Goal: Task Accomplishment & Management: Manage account settings

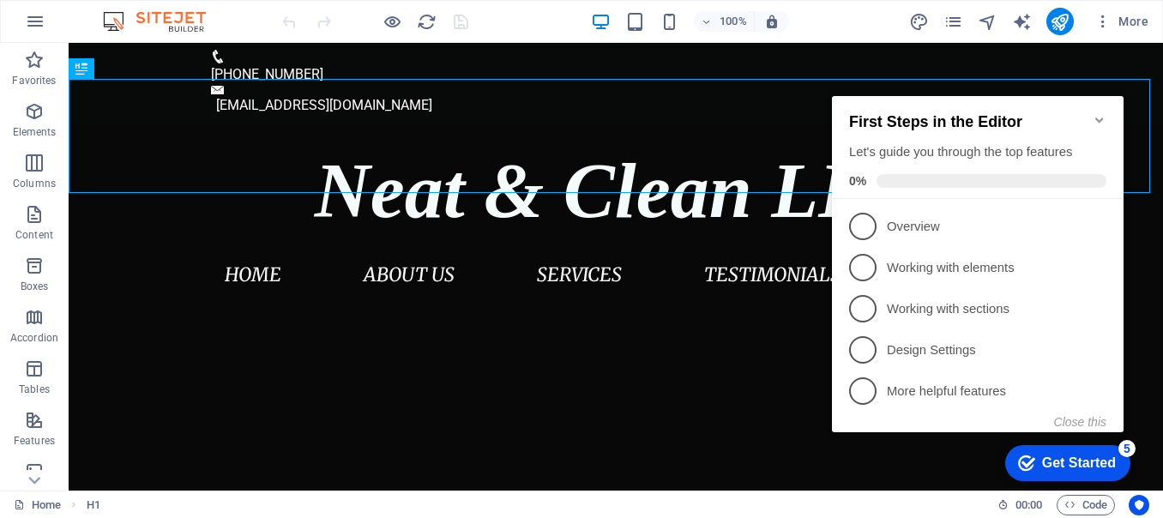
click at [1097, 115] on icon "Minimize checklist" at bounding box center [1100, 120] width 14 height 14
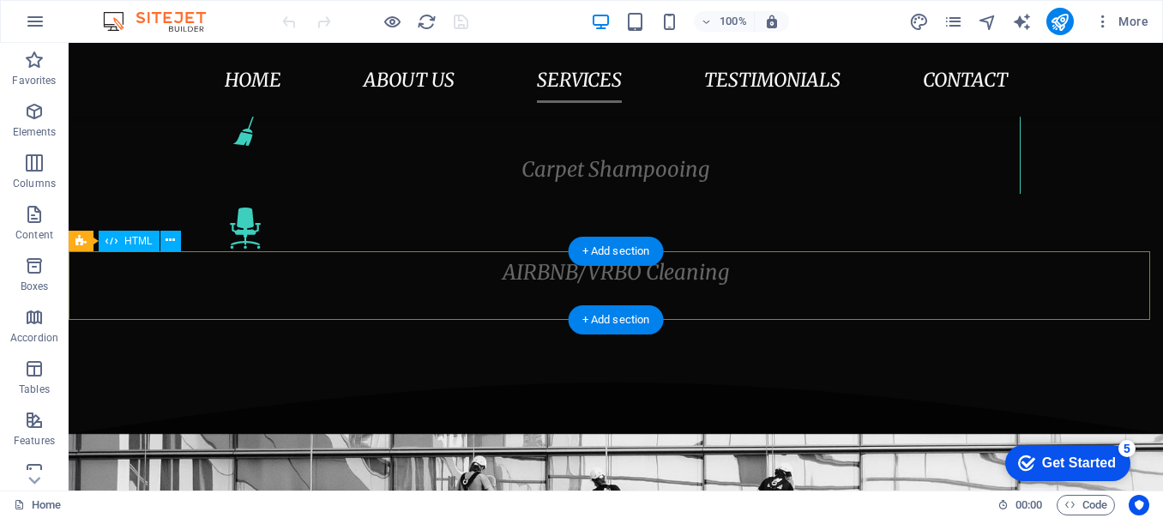
scroll to position [2917, 0]
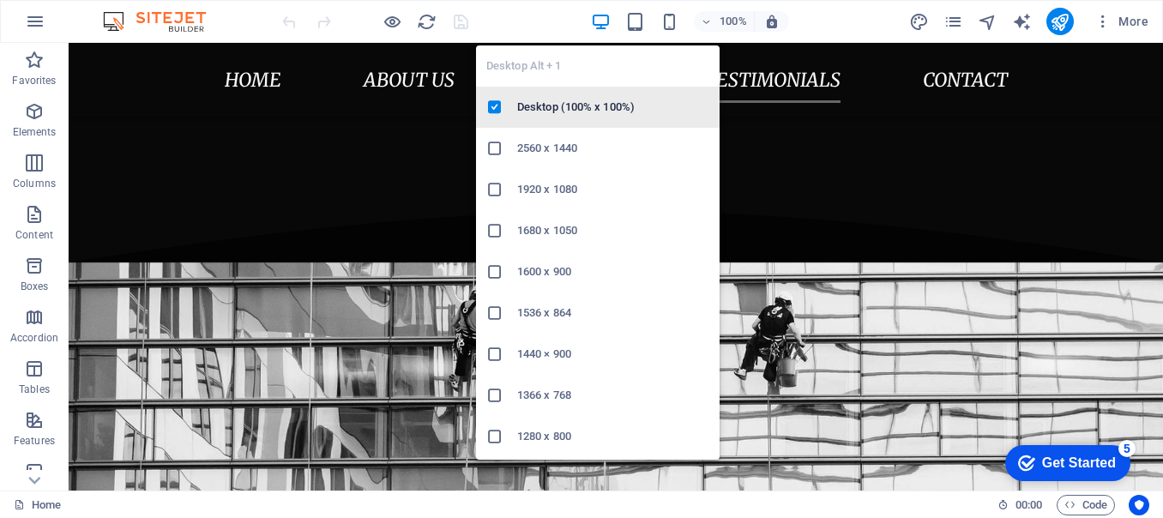
click at [492, 104] on icon at bounding box center [494, 107] width 17 height 17
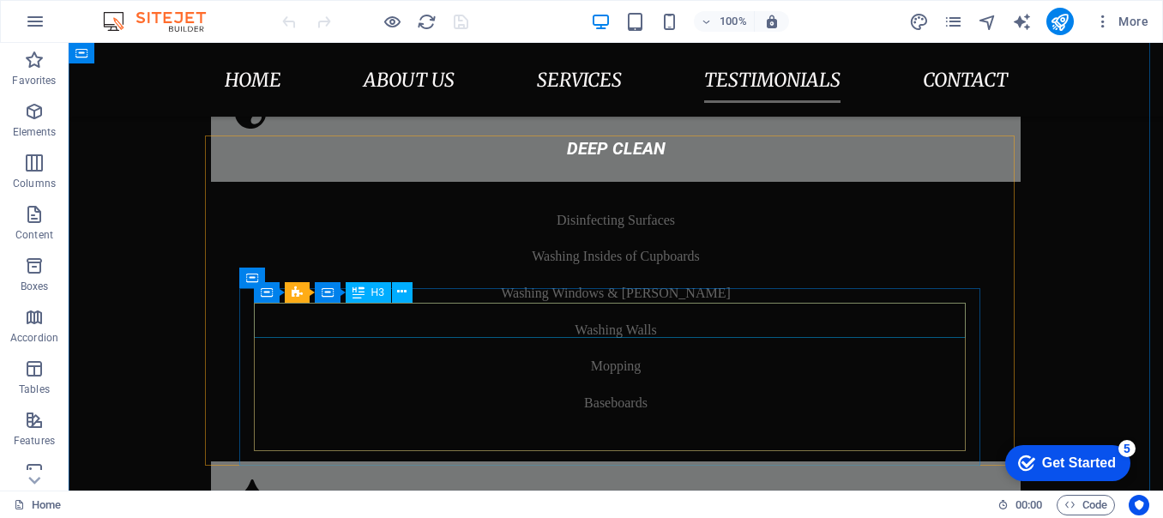
scroll to position [3128, 0]
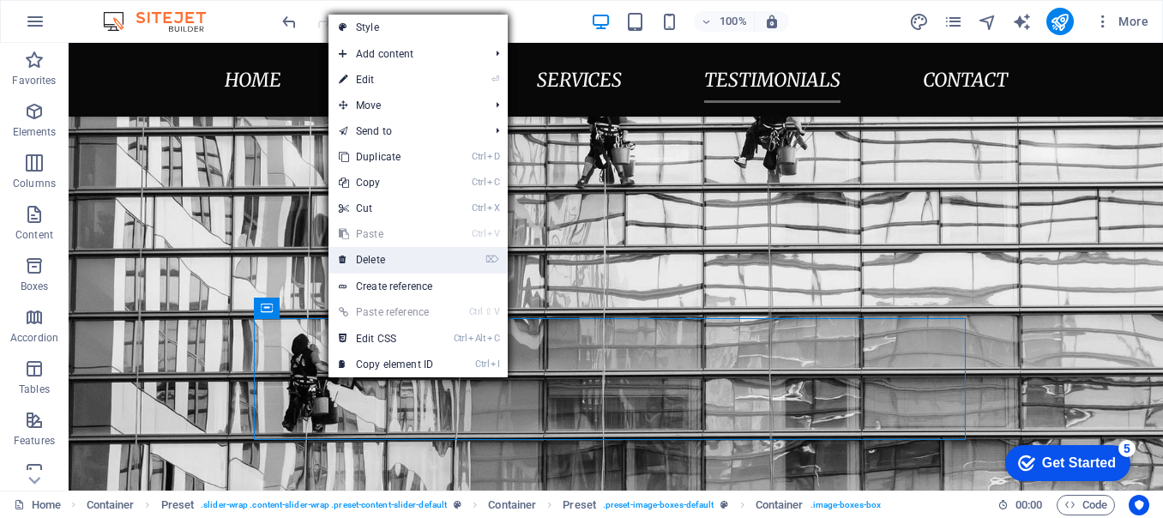
click at [407, 258] on link "⌦ Delete" at bounding box center [386, 260] width 115 height 26
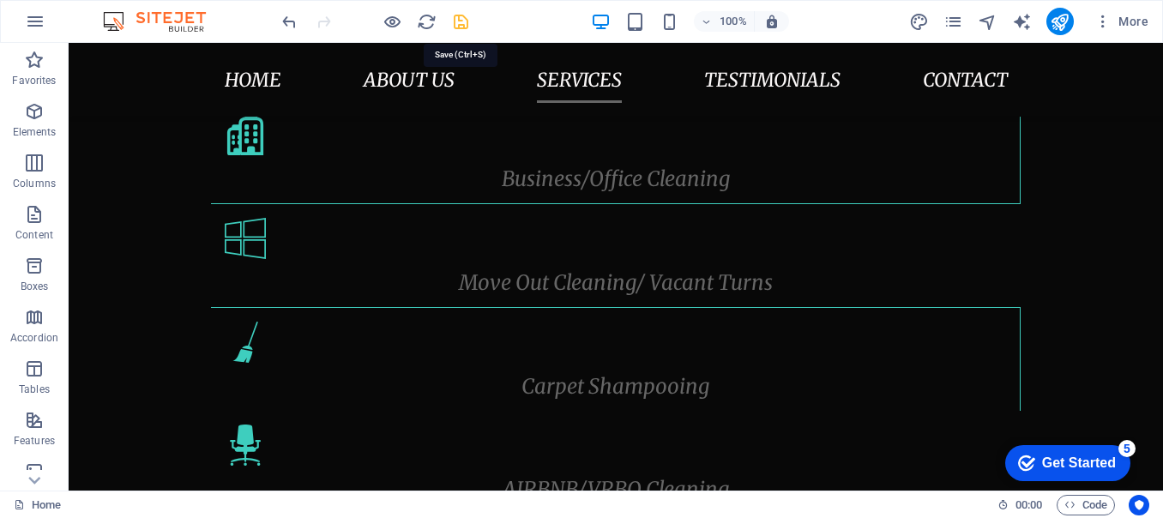
click at [461, 23] on icon "save" at bounding box center [461, 22] width 20 height 20
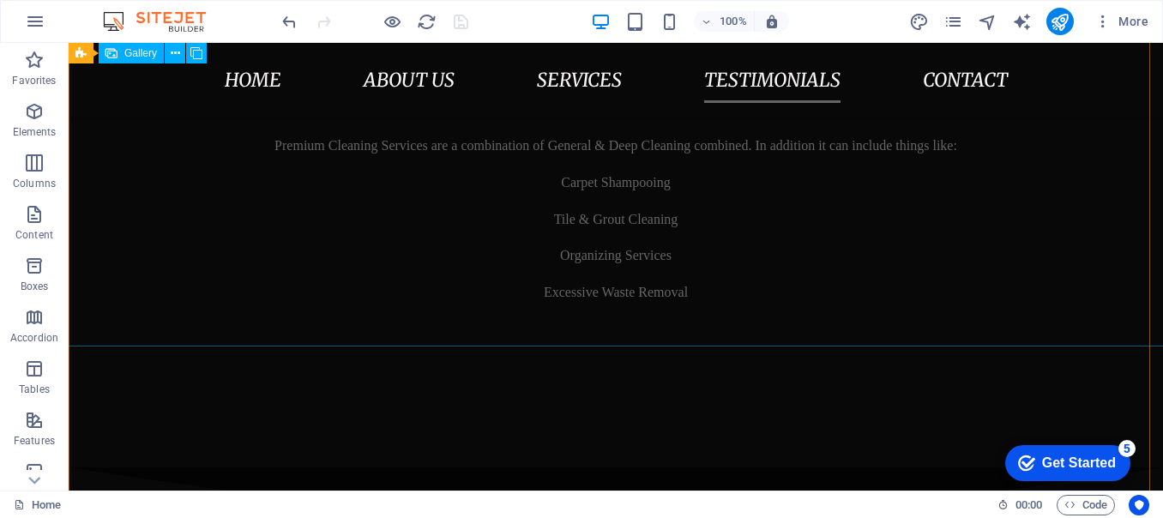
scroll to position [4672, 0]
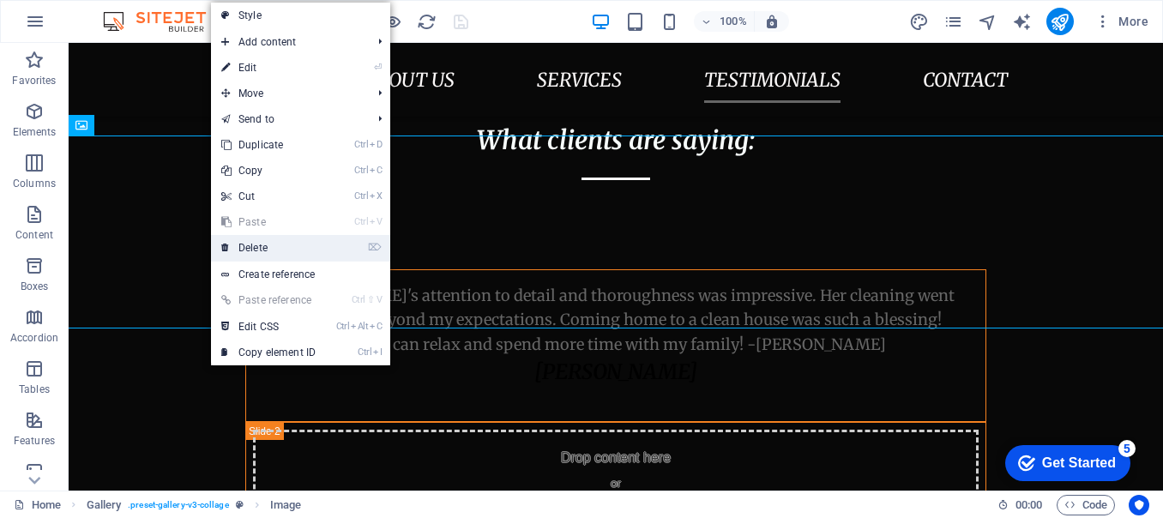
click at [286, 245] on link "⌦ Delete" at bounding box center [268, 248] width 115 height 26
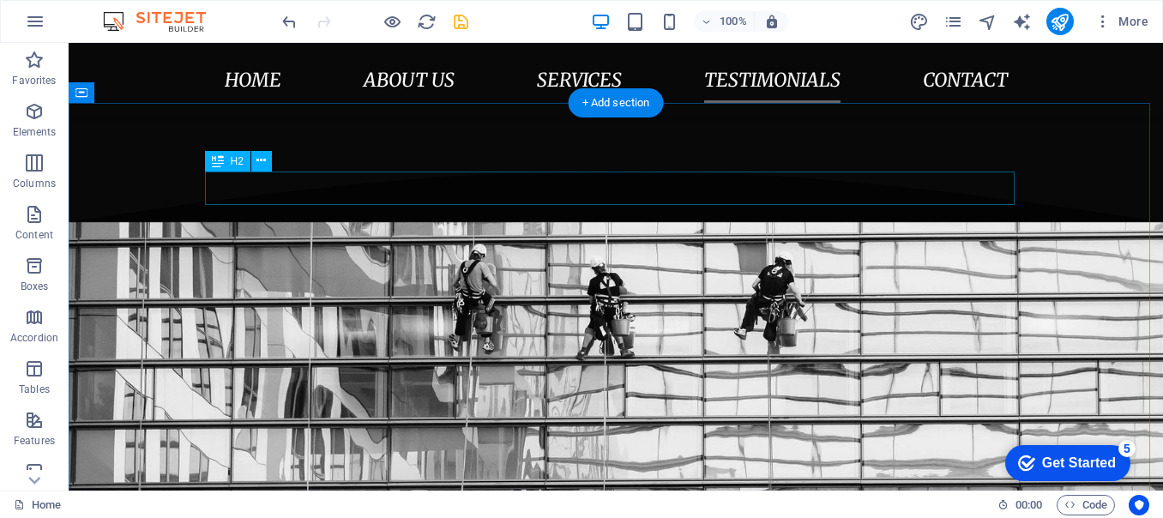
scroll to position [3214, 0]
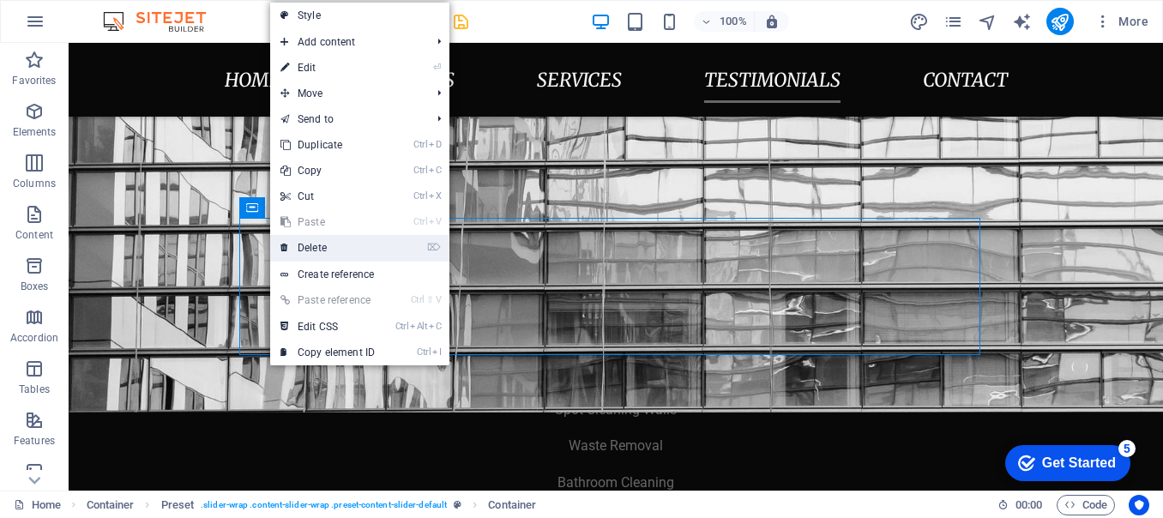
click at [320, 244] on link "⌦ Delete" at bounding box center [327, 248] width 115 height 26
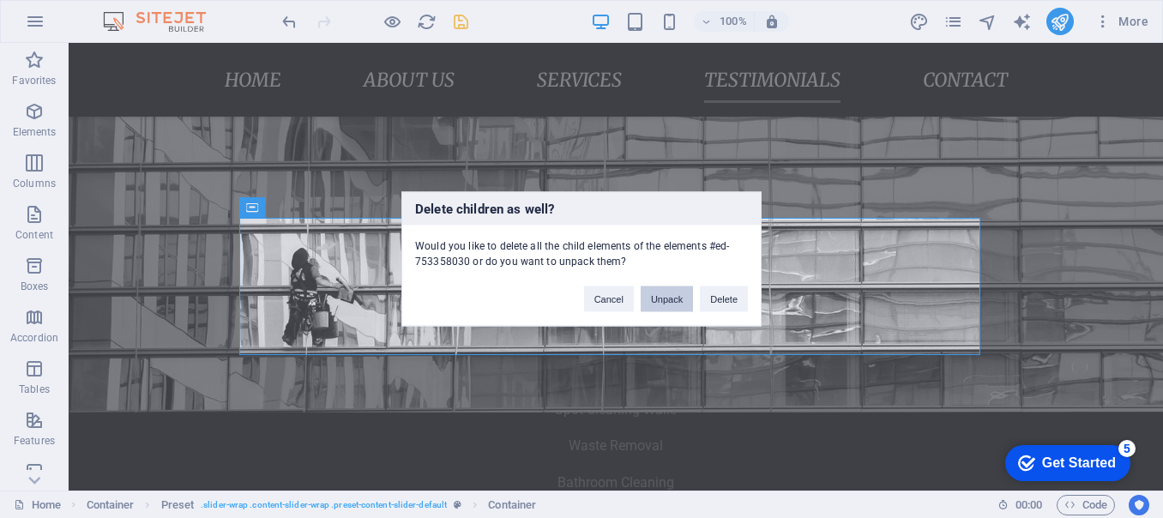
click at [667, 297] on button "Unpack" at bounding box center [667, 300] width 52 height 26
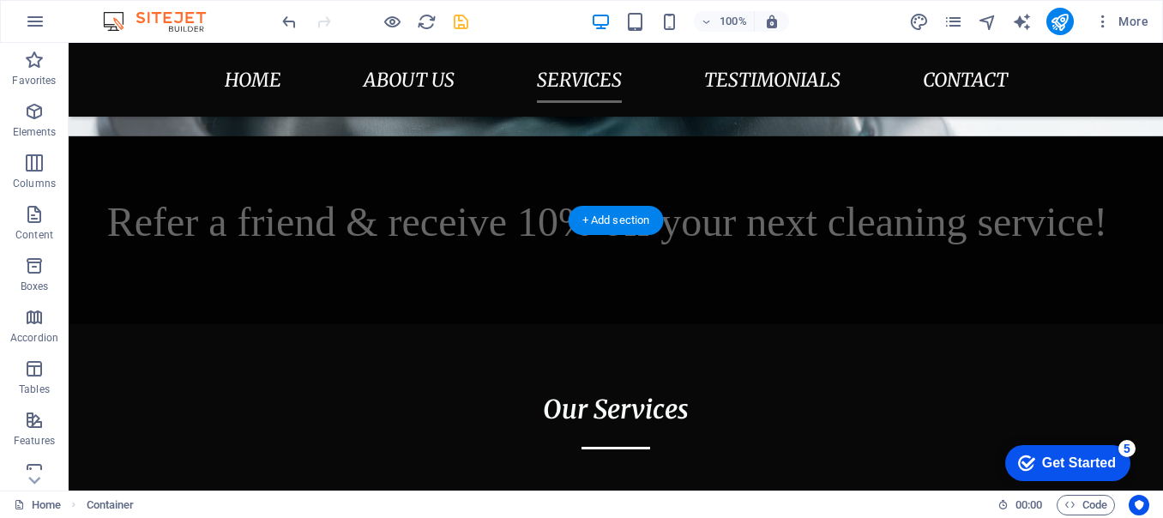
scroll to position [1413, 0]
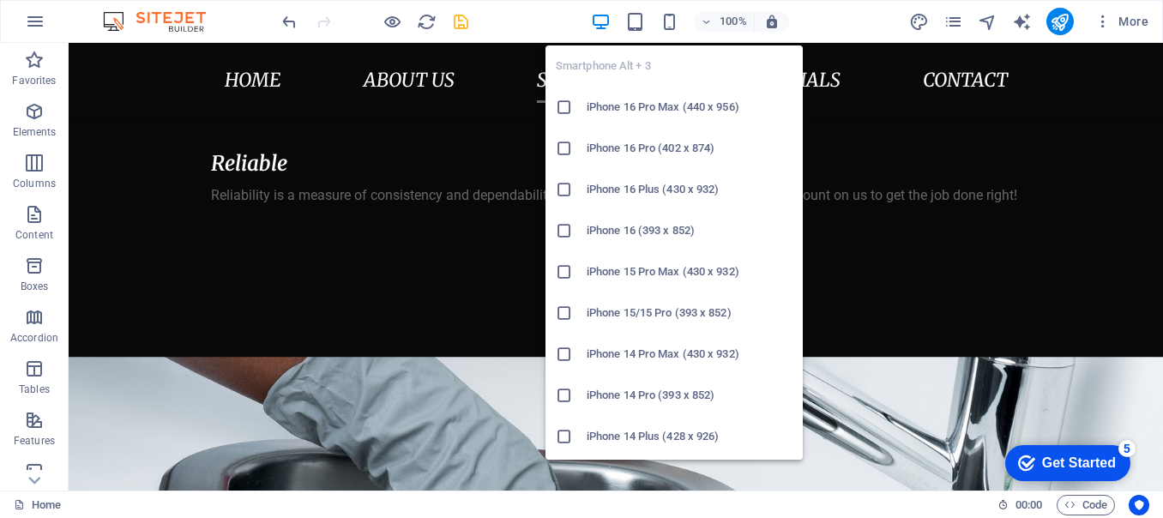
click at [562, 110] on icon at bounding box center [564, 107] width 17 height 17
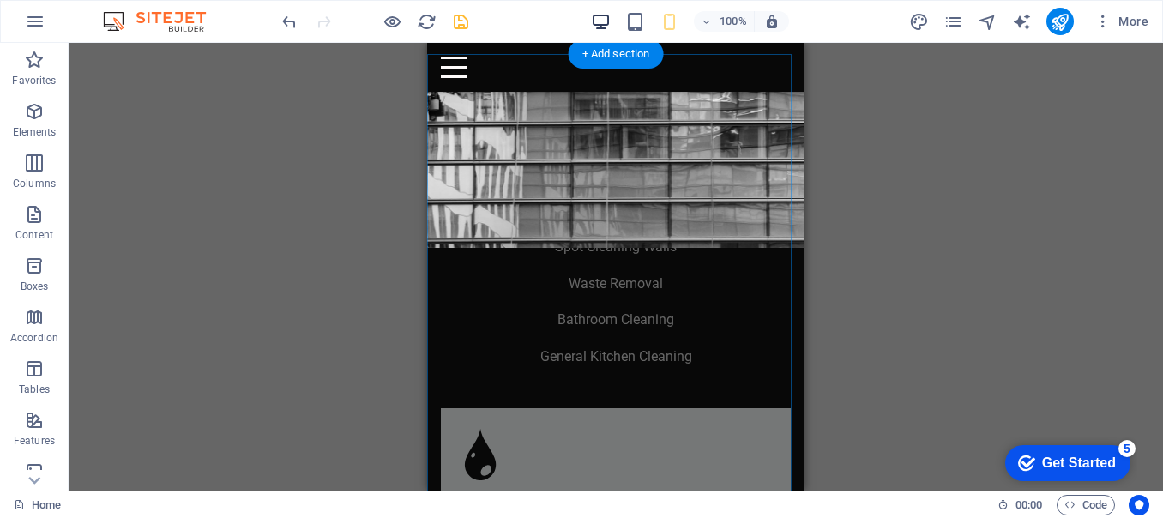
scroll to position [2342, 0]
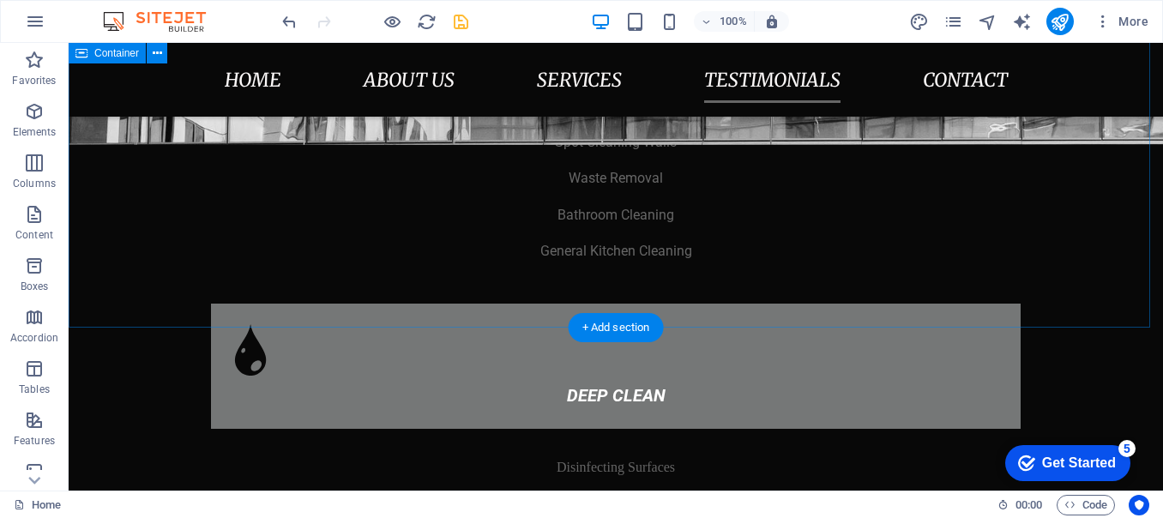
scroll to position [2796, 0]
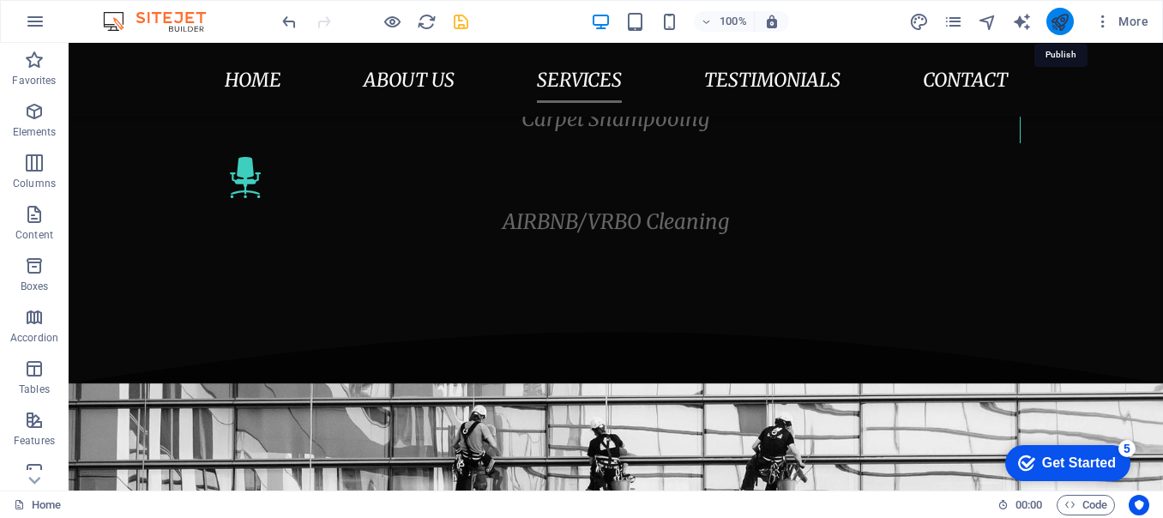
click at [1059, 25] on icon "publish" at bounding box center [1060, 22] width 20 height 20
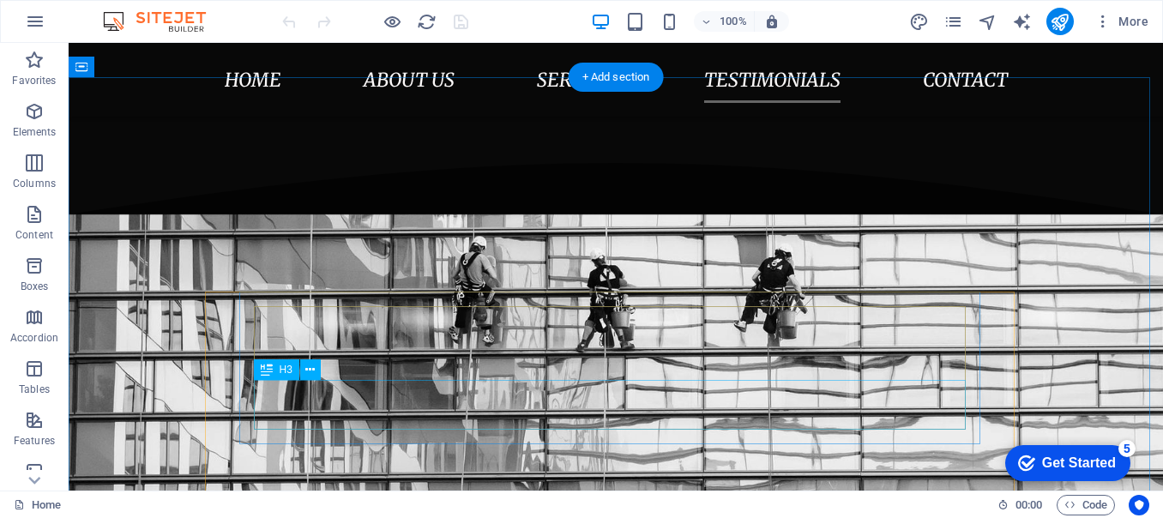
scroll to position [3002, 0]
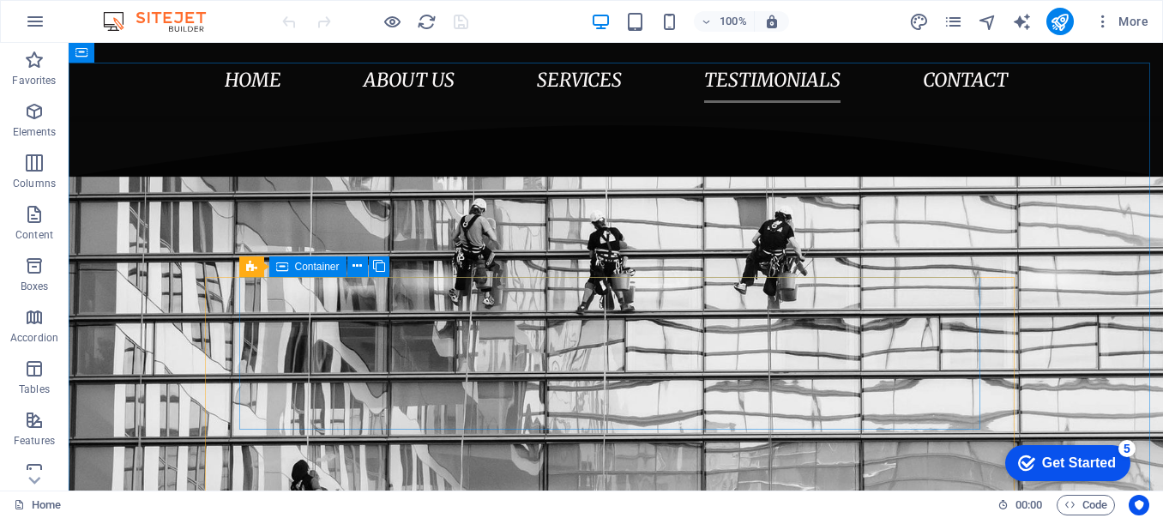
click at [318, 268] on span "Container" at bounding box center [317, 267] width 45 height 10
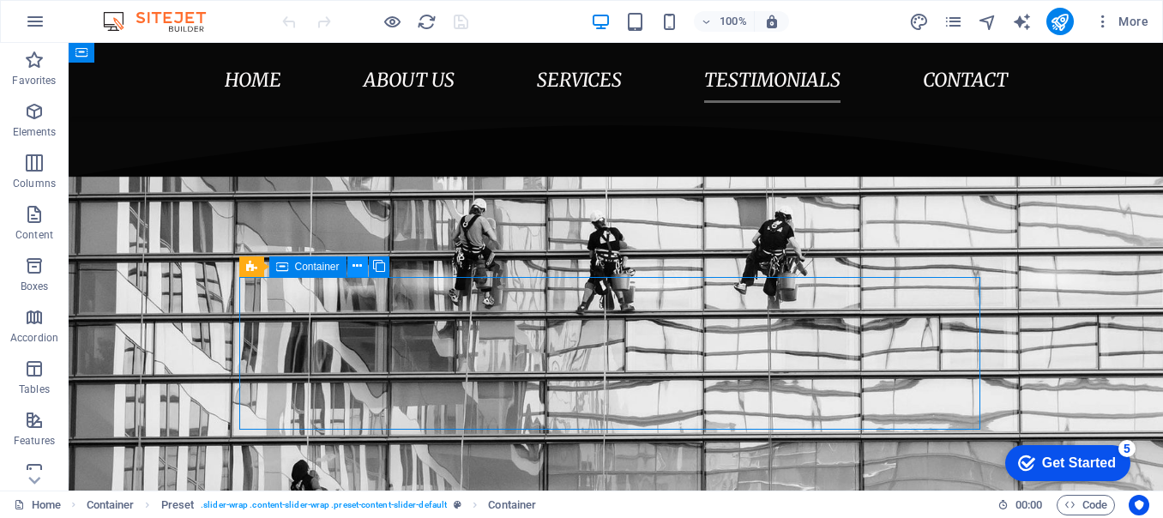
click at [365, 266] on button at bounding box center [357, 266] width 21 height 21
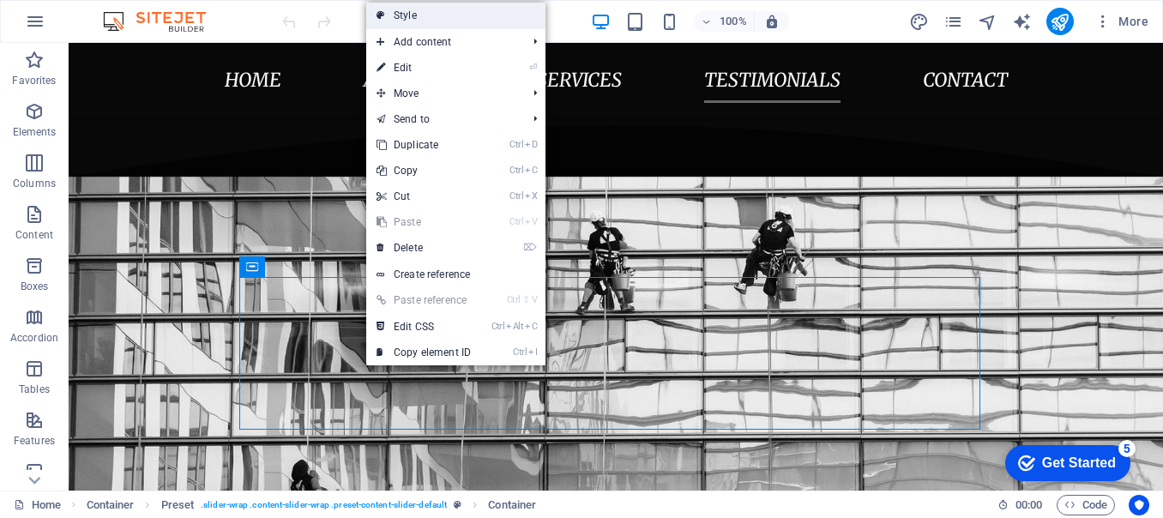
click at [424, 13] on link "Style" at bounding box center [455, 16] width 179 height 26
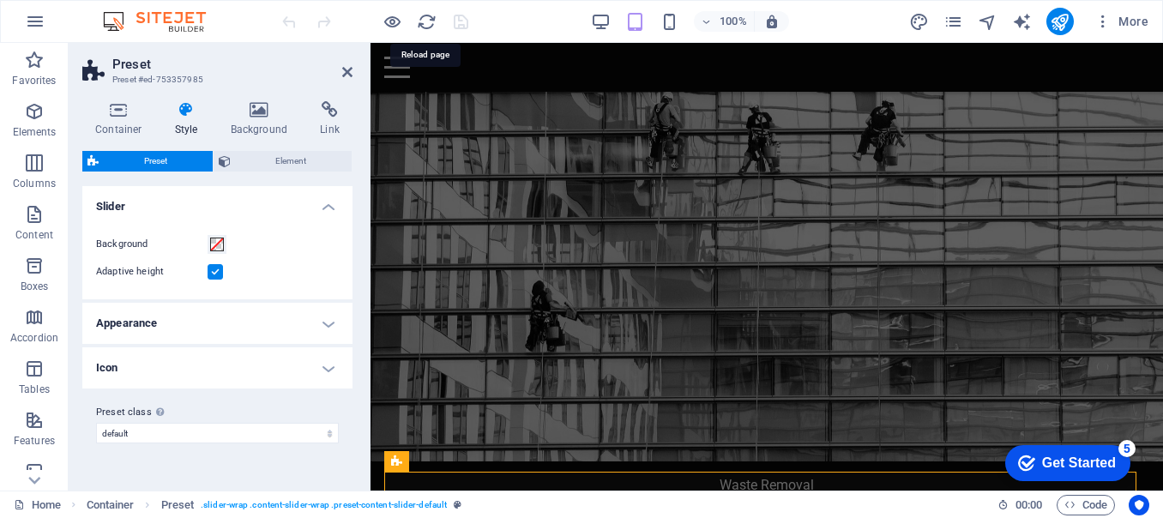
scroll to position [2977, 0]
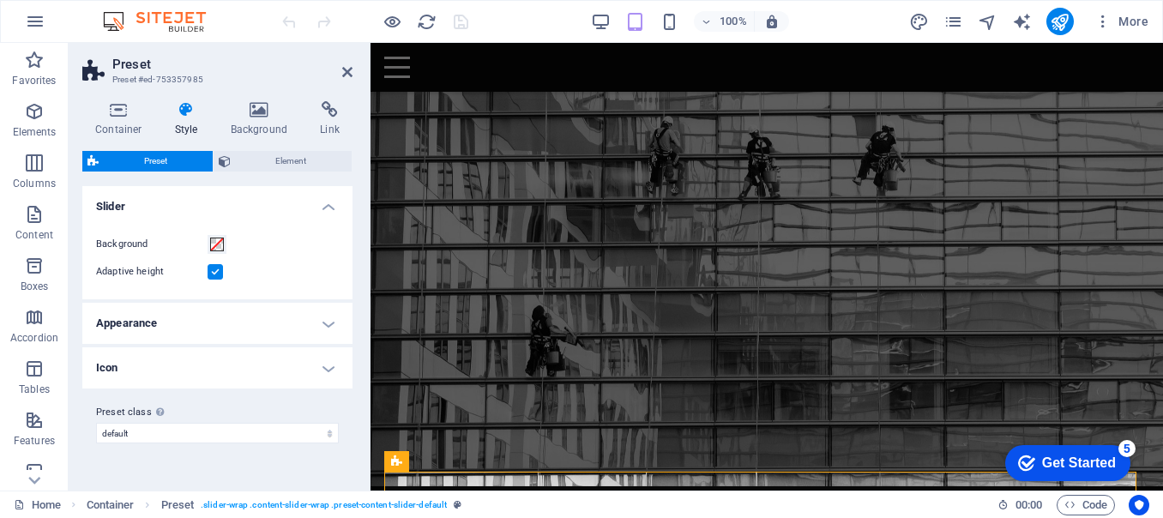
click at [214, 274] on label at bounding box center [215, 271] width 15 height 15
click at [0, 0] on input "Adaptive height" at bounding box center [0, 0] width 0 height 0
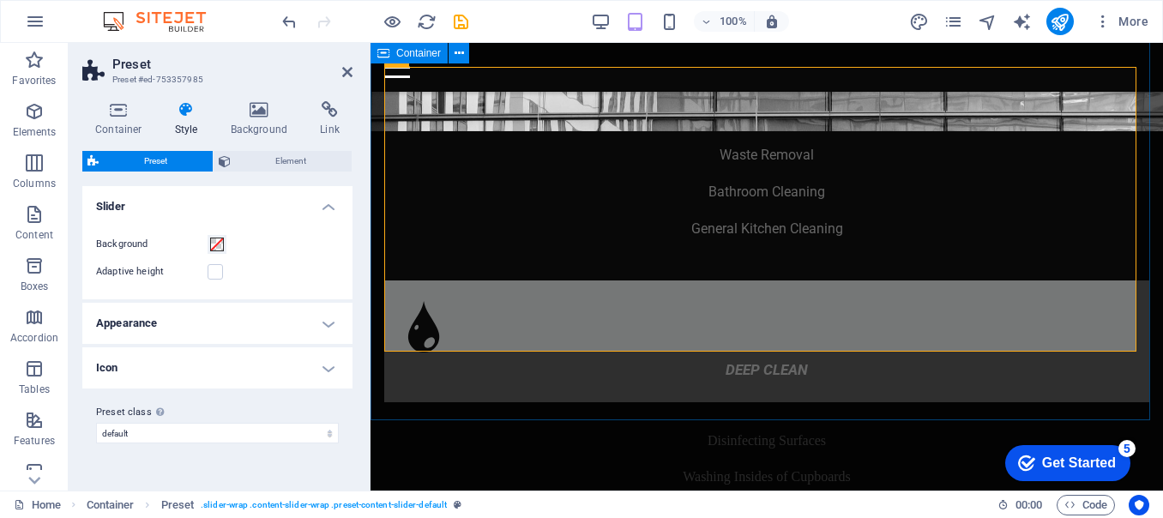
scroll to position [3321, 0]
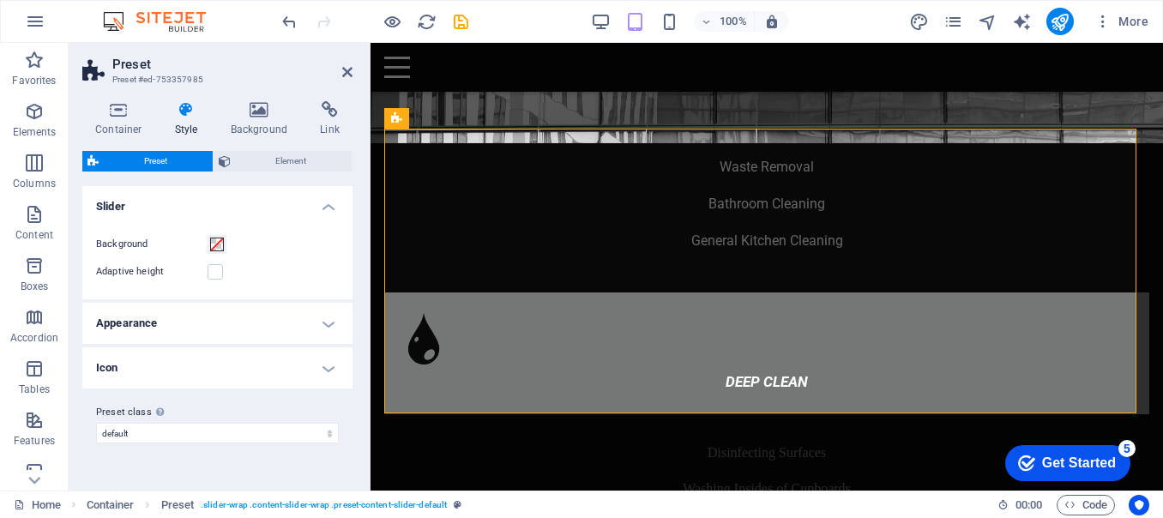
click at [331, 324] on h4 "Appearance" at bounding box center [217, 323] width 270 height 41
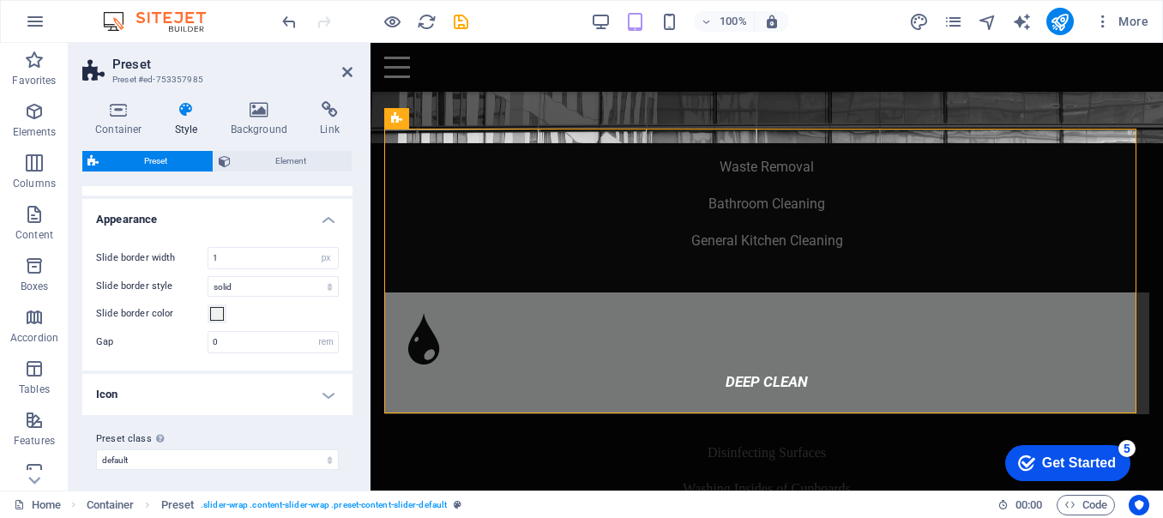
scroll to position [111, 0]
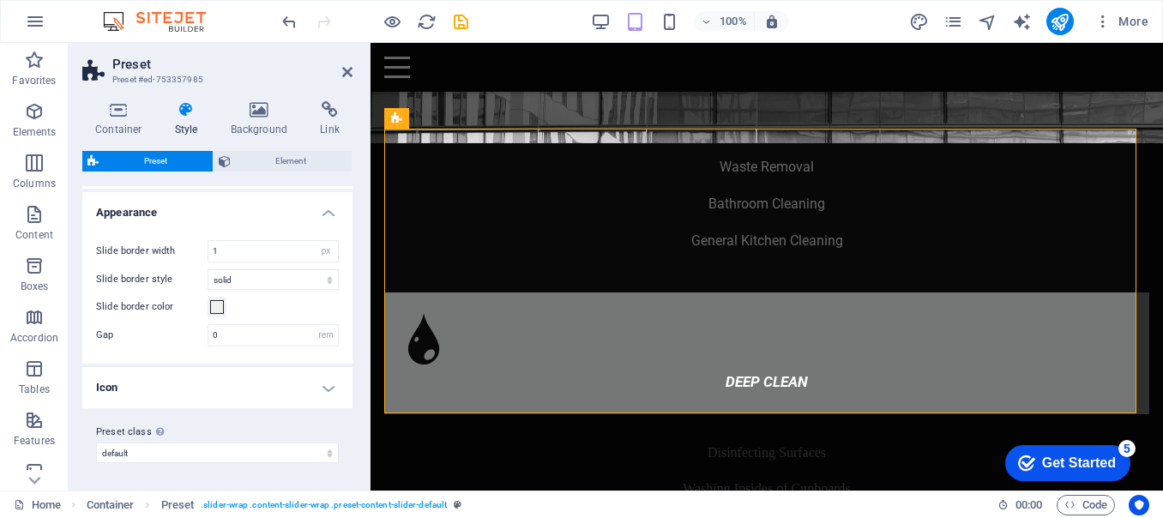
click at [327, 387] on h4 "Icon" at bounding box center [217, 387] width 270 height 41
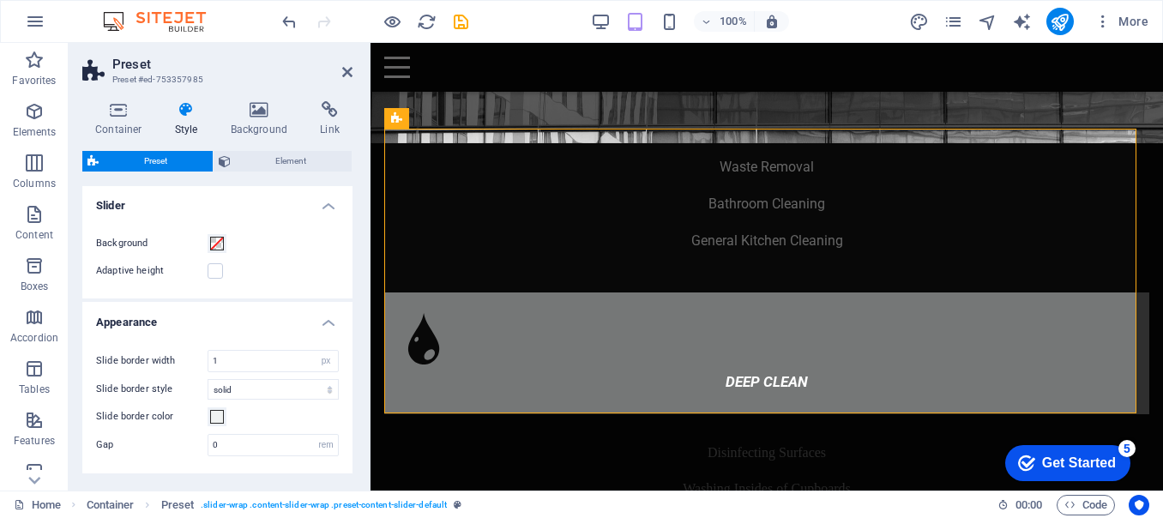
scroll to position [0, 0]
click at [115, 118] on icon at bounding box center [118, 109] width 73 height 17
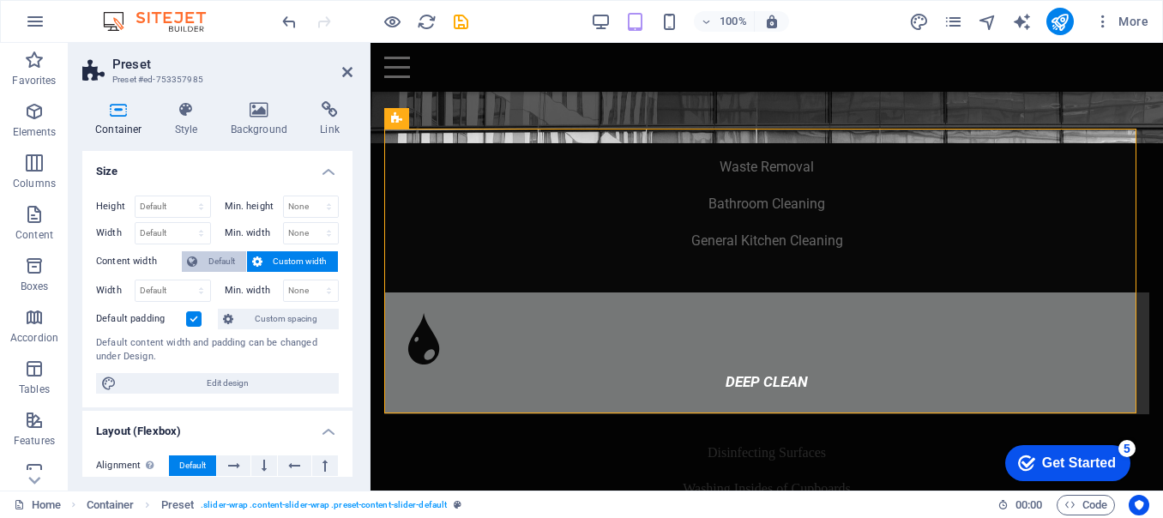
click at [214, 259] on span "Default" at bounding box center [221, 261] width 39 height 21
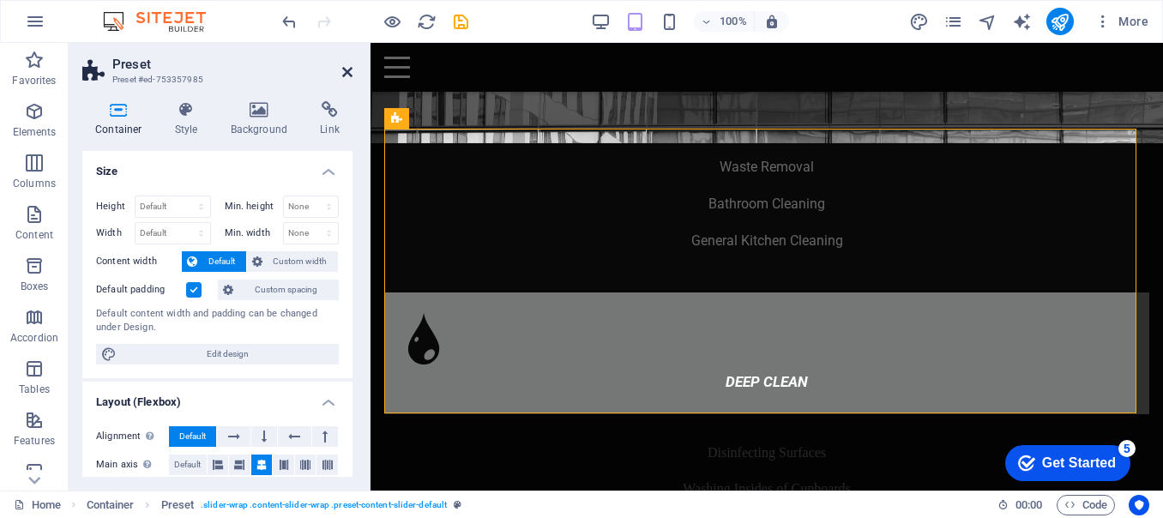
click at [345, 69] on icon at bounding box center [347, 72] width 10 height 14
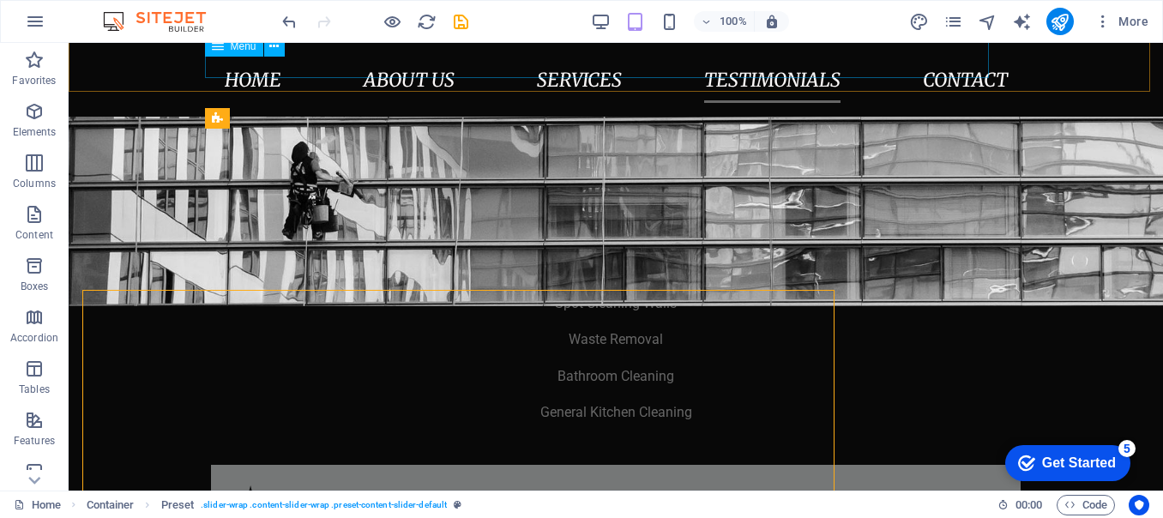
scroll to position [3151, 0]
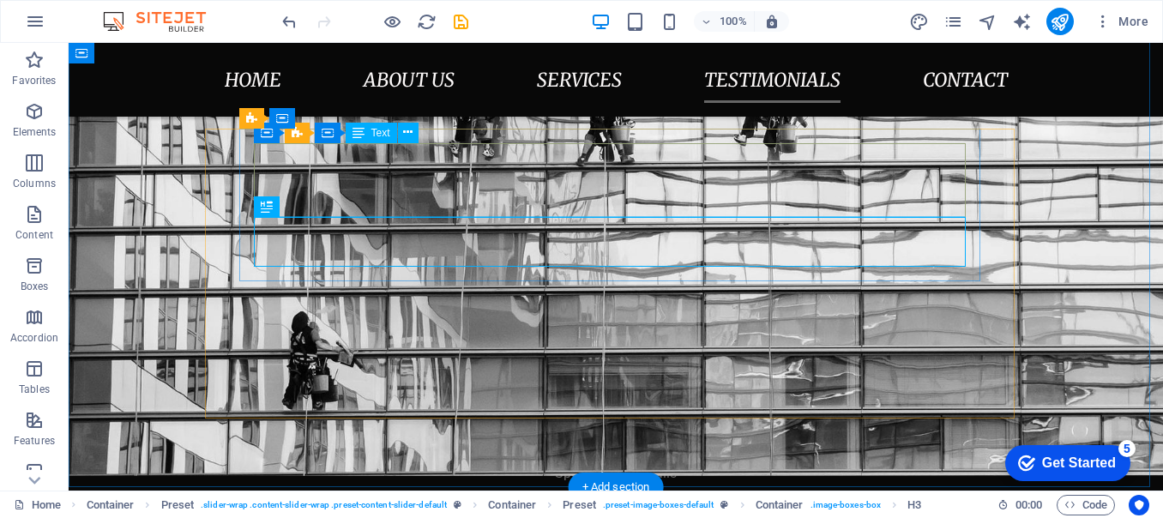
click at [367, 131] on div "Text" at bounding box center [371, 133] width 51 height 21
click at [364, 129] on icon at bounding box center [359, 133] width 12 height 21
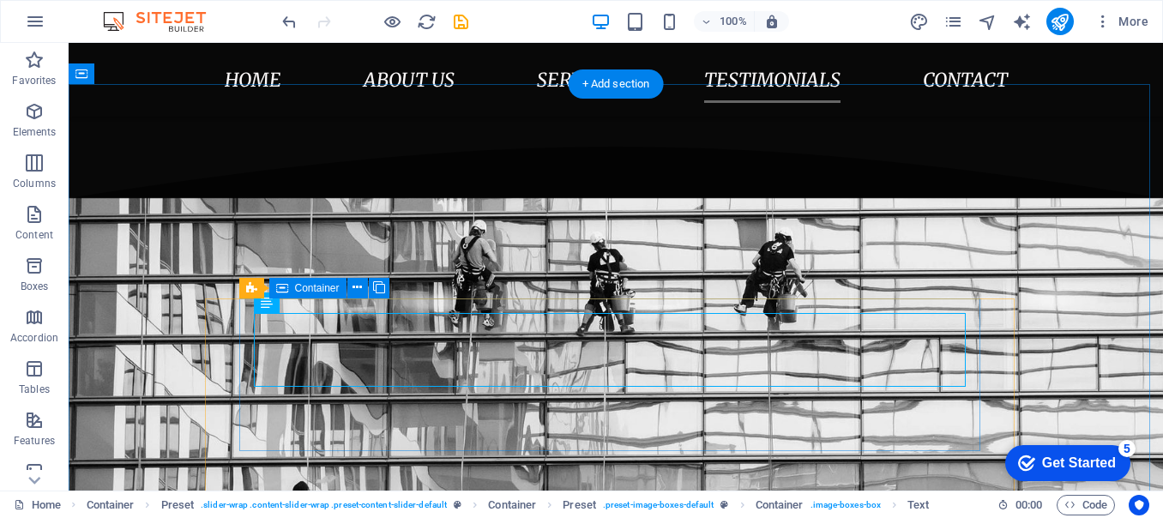
scroll to position [2979, 0]
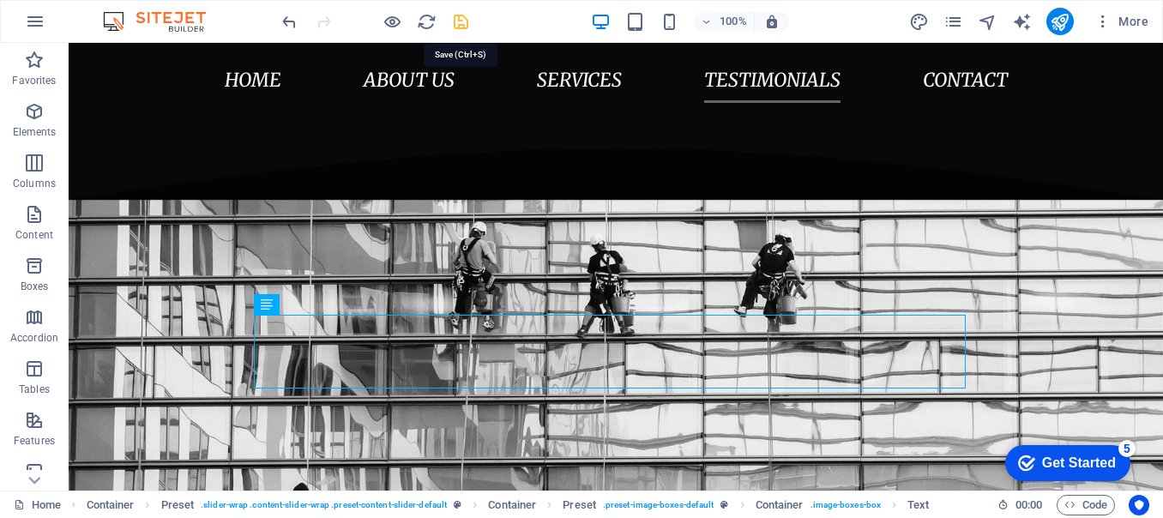
click at [462, 157] on icon "save" at bounding box center [547, 381] width 1095 height 448
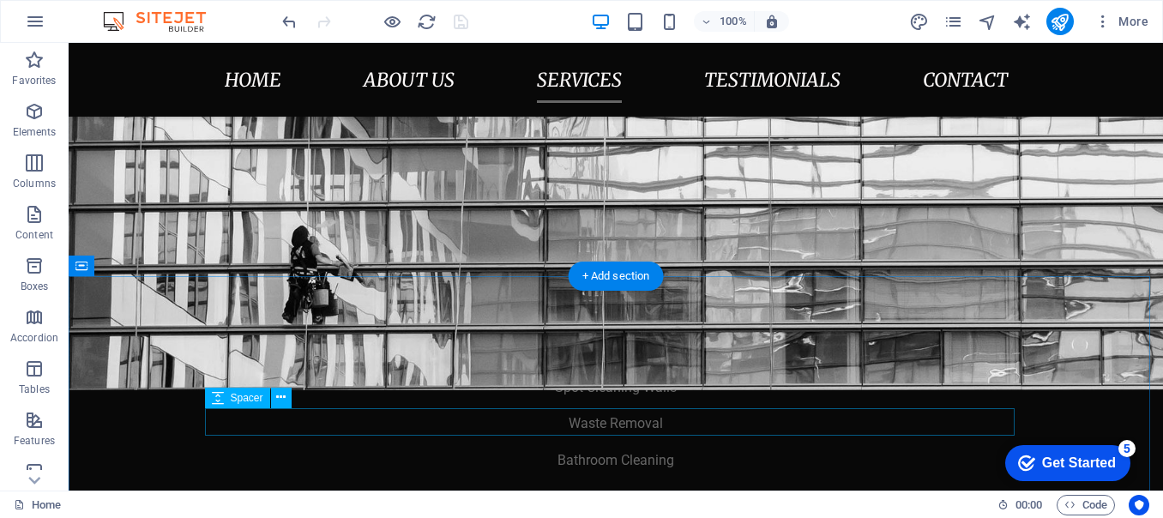
scroll to position [2550, 0]
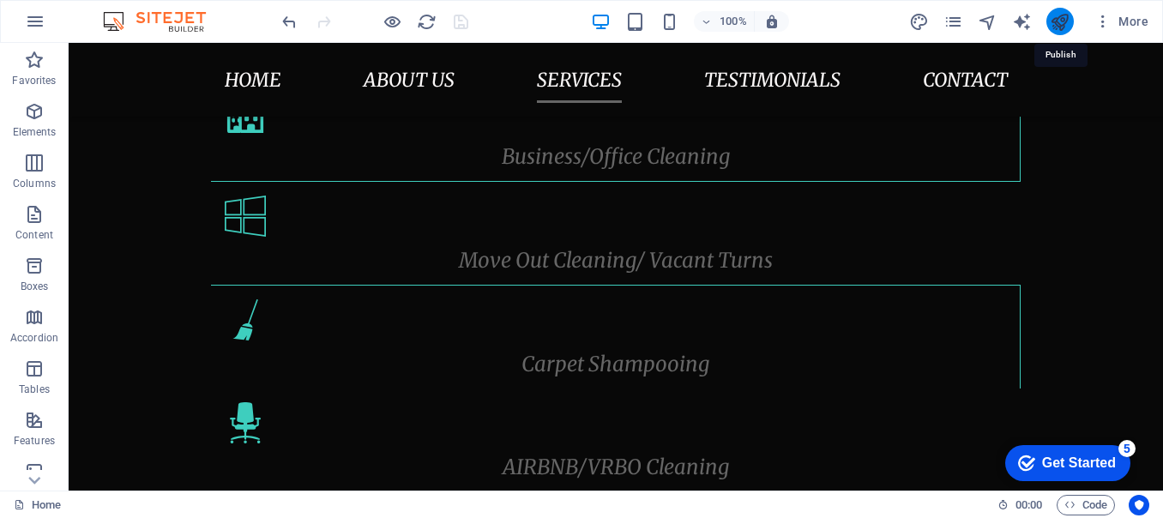
click at [1064, 21] on icon "publish" at bounding box center [1060, 22] width 20 height 20
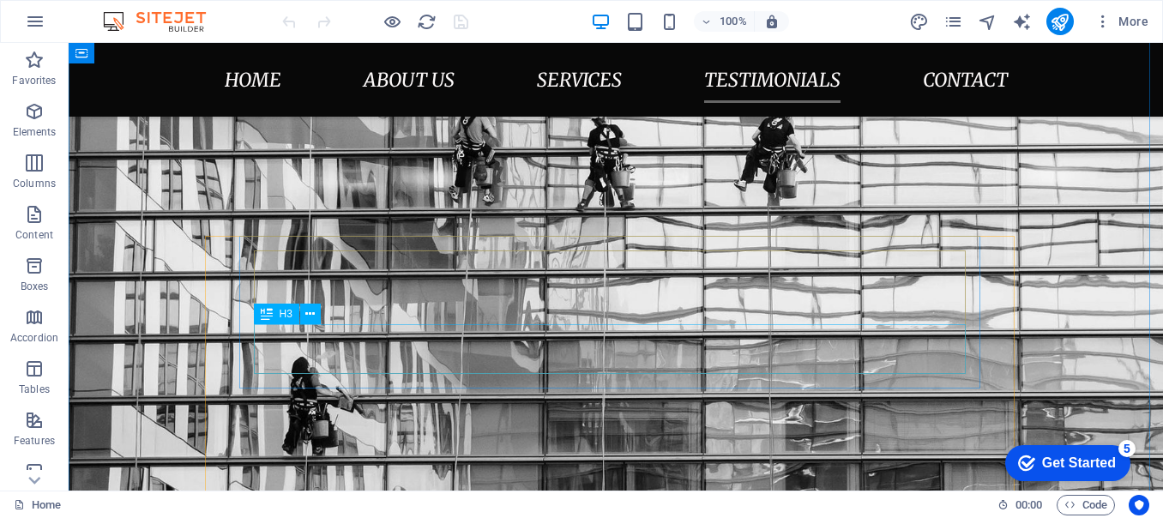
scroll to position [3002, 0]
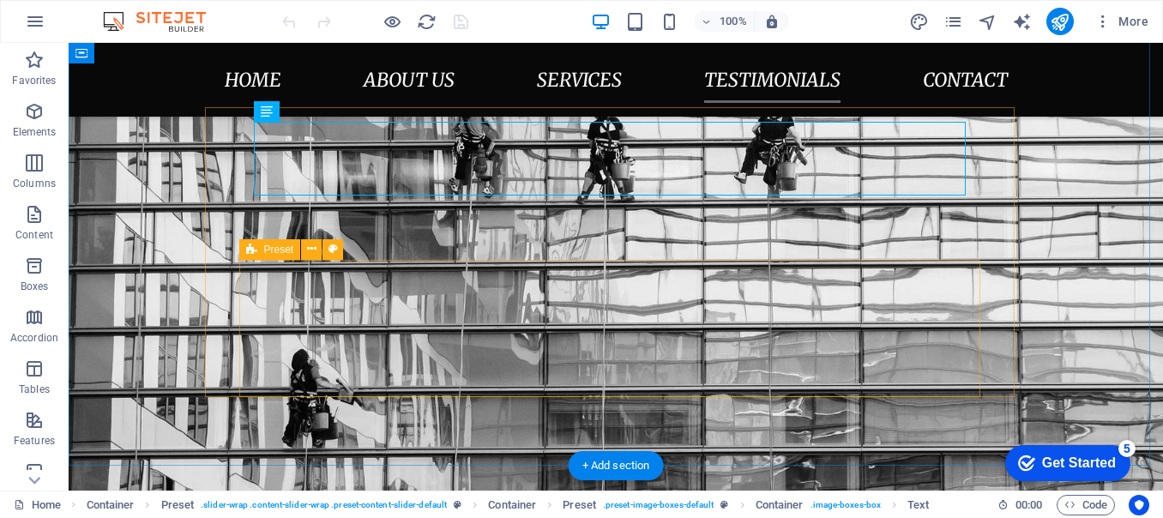
scroll to position [3088, 0]
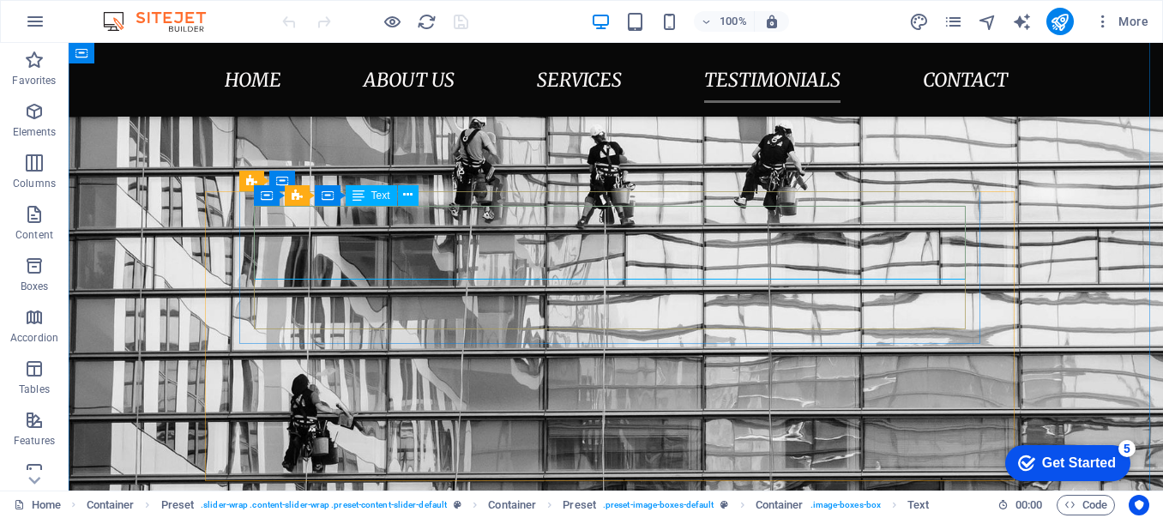
click at [407, 188] on icon at bounding box center [407, 195] width 9 height 18
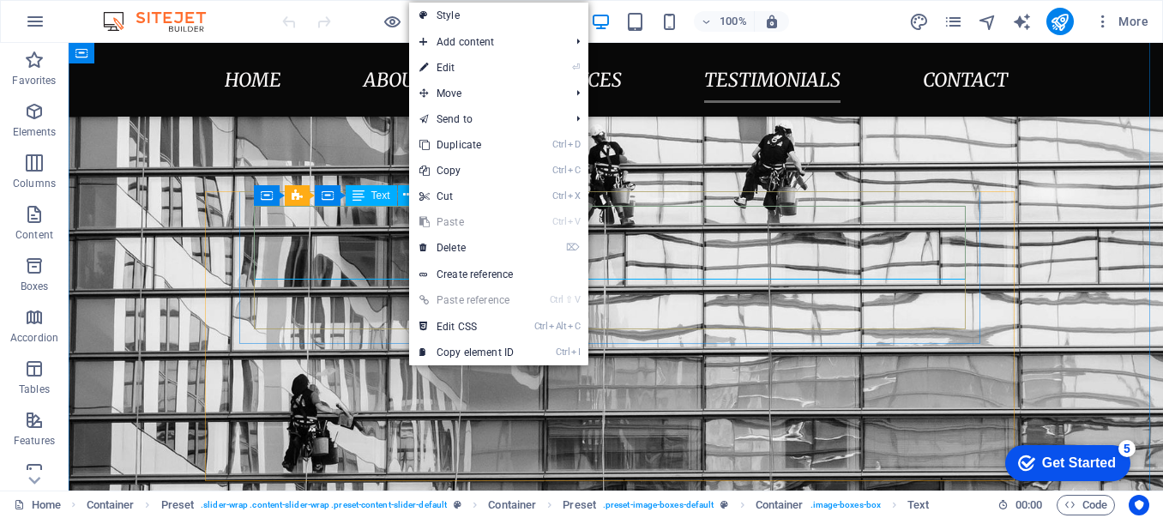
click at [353, 196] on icon at bounding box center [359, 195] width 12 height 21
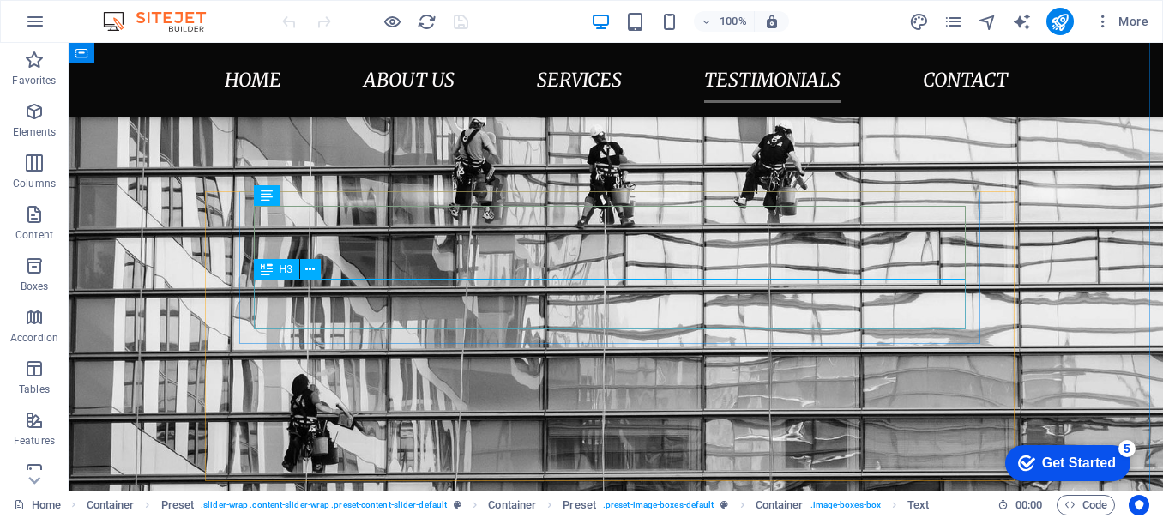
click at [280, 267] on span "H3" at bounding box center [286, 269] width 13 height 10
click at [311, 268] on icon at bounding box center [309, 270] width 9 height 18
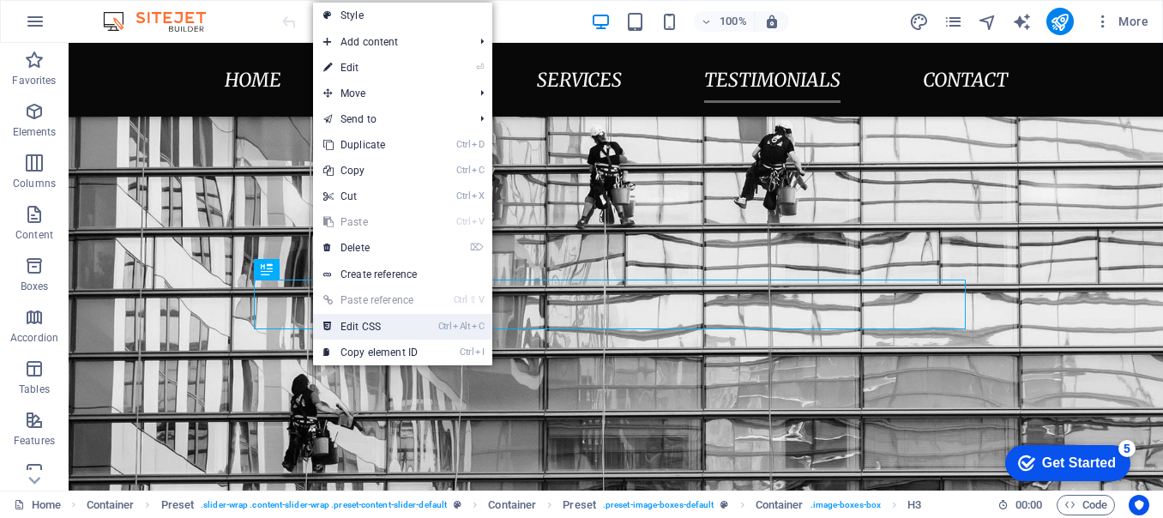
click at [381, 329] on link "Ctrl Alt C Edit CSS" at bounding box center [370, 327] width 115 height 26
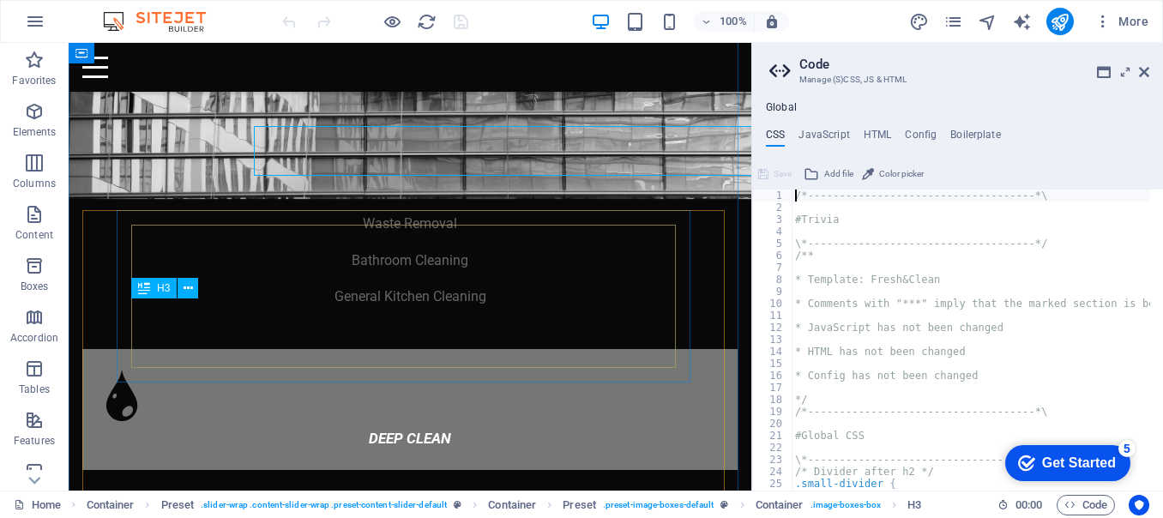
type textarea "color: $black;"
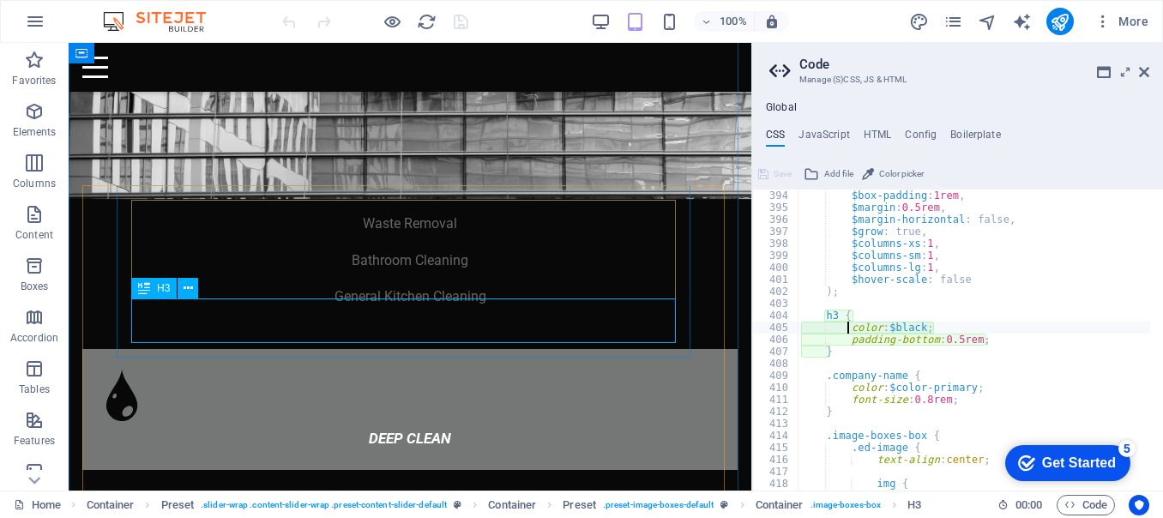
scroll to position [1045, 0]
click at [1145, 70] on icon at bounding box center [1144, 72] width 10 height 14
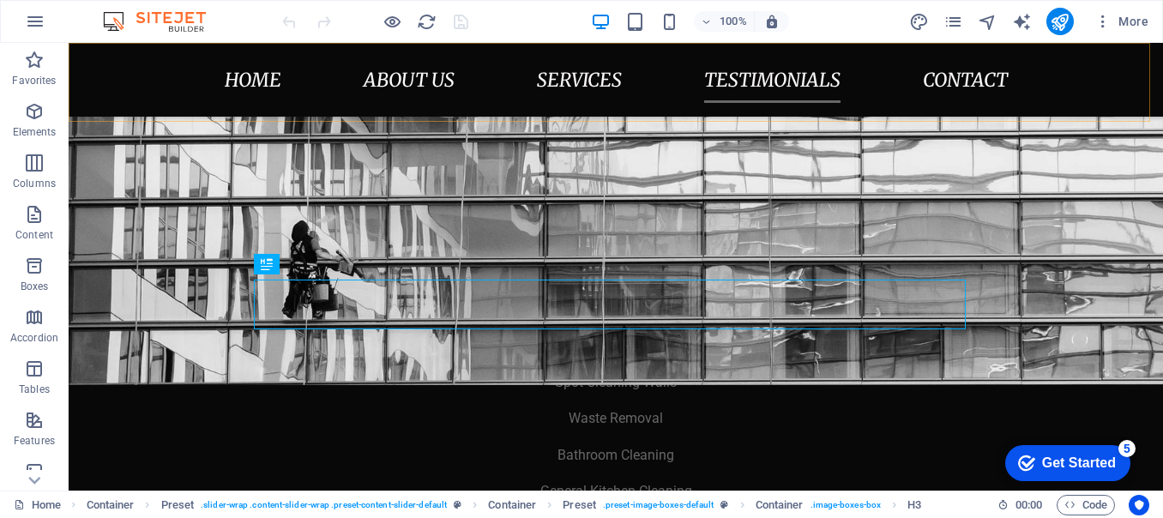
scroll to position [3088, 0]
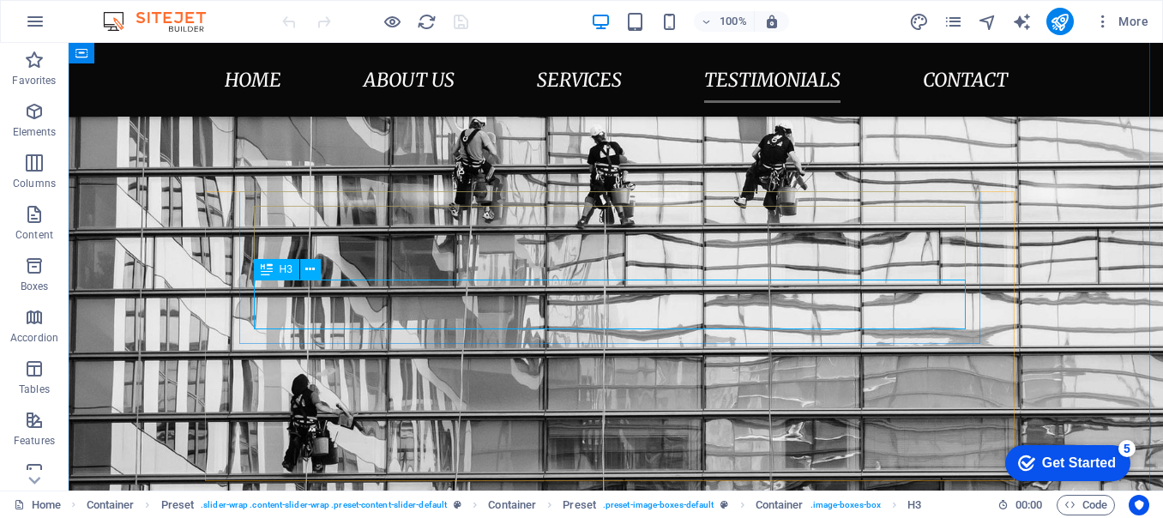
click at [282, 271] on span "H3" at bounding box center [286, 269] width 13 height 10
click at [308, 268] on icon at bounding box center [309, 270] width 9 height 18
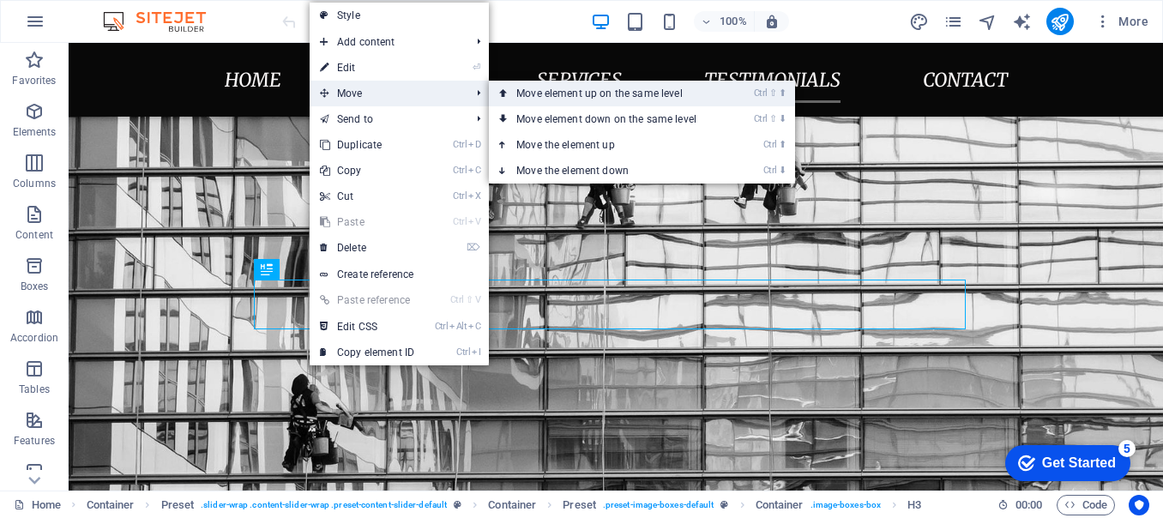
click at [649, 96] on link "Ctrl ⇧ ⬆ Move element up on the same level" at bounding box center [610, 94] width 242 height 26
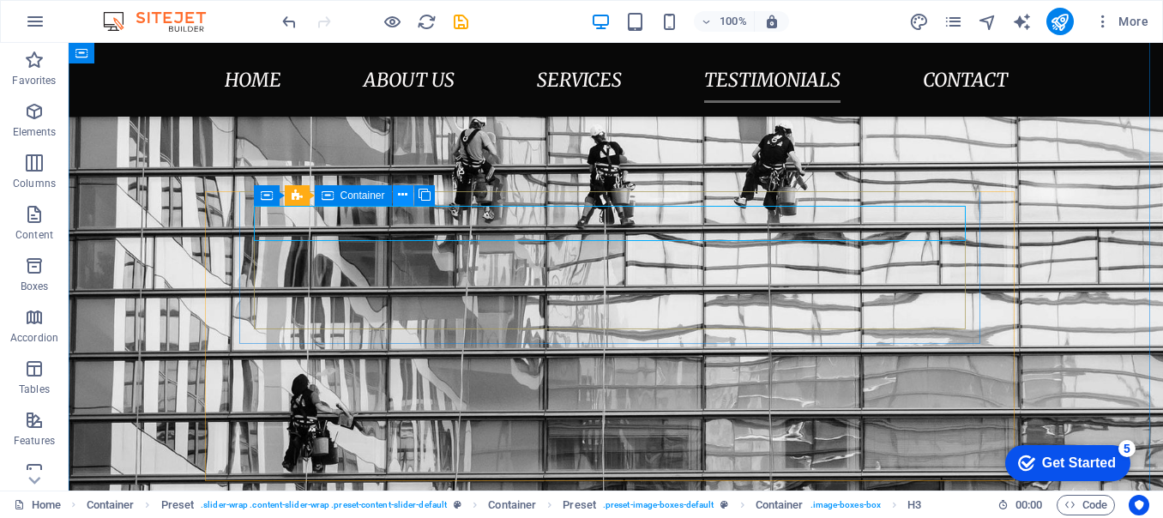
click at [401, 196] on icon at bounding box center [402, 195] width 9 height 18
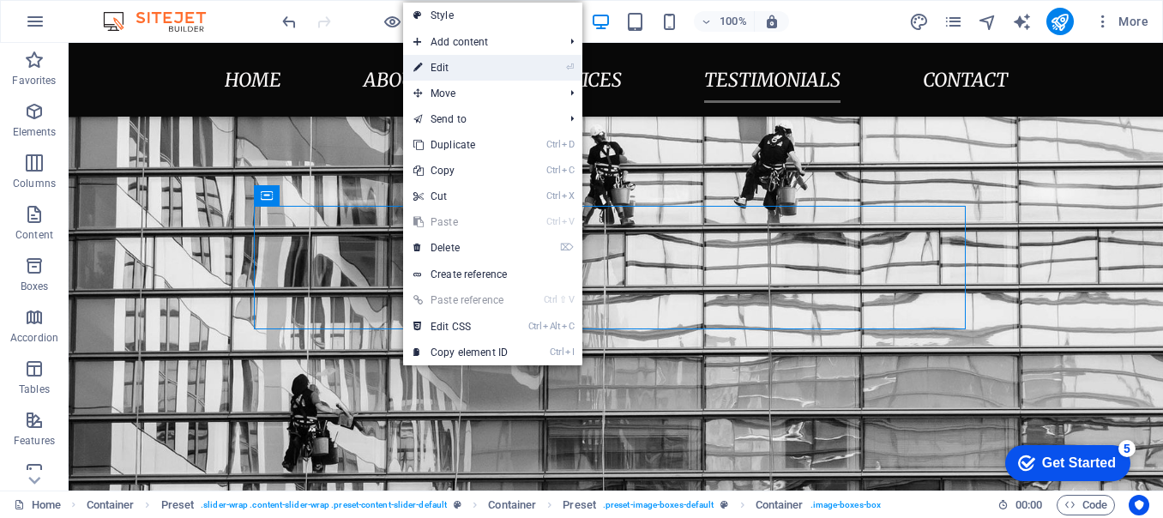
click at [445, 73] on link "⏎ Edit" at bounding box center [460, 68] width 115 height 26
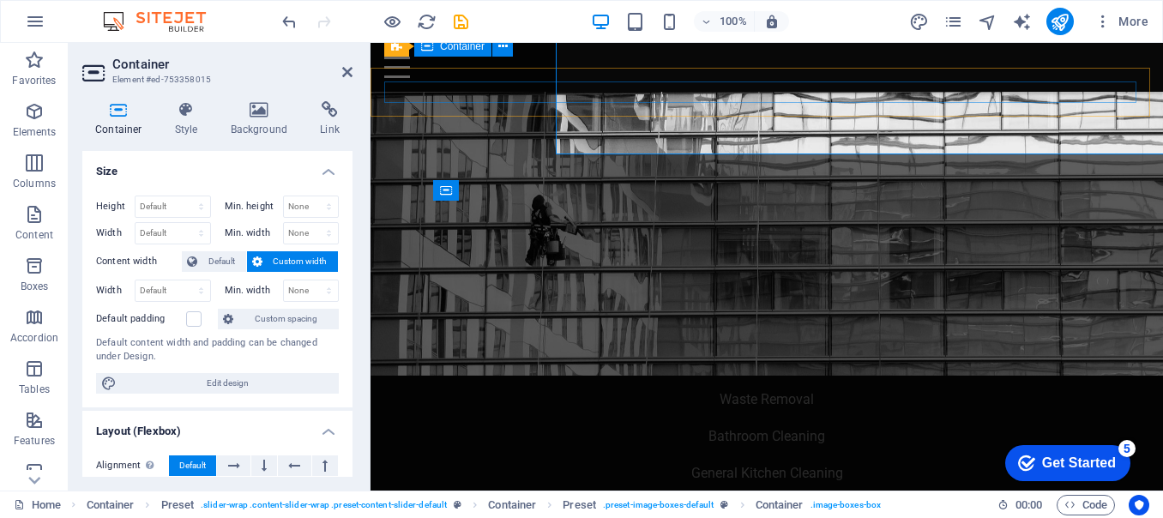
scroll to position [3263, 0]
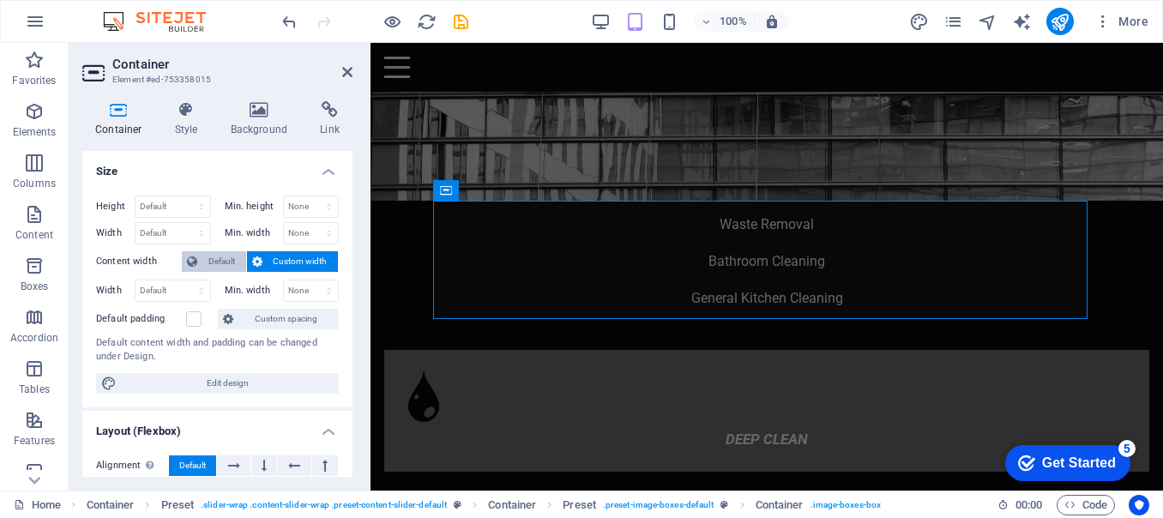
click at [214, 261] on span "Default" at bounding box center [221, 261] width 39 height 21
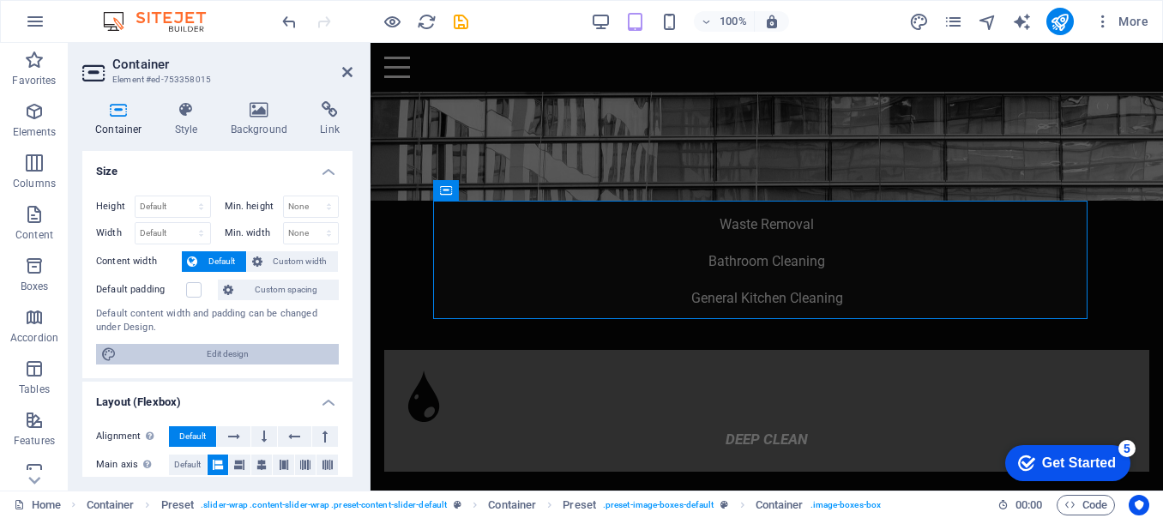
click at [221, 347] on span "Edit design" at bounding box center [228, 354] width 212 height 21
select select "rem"
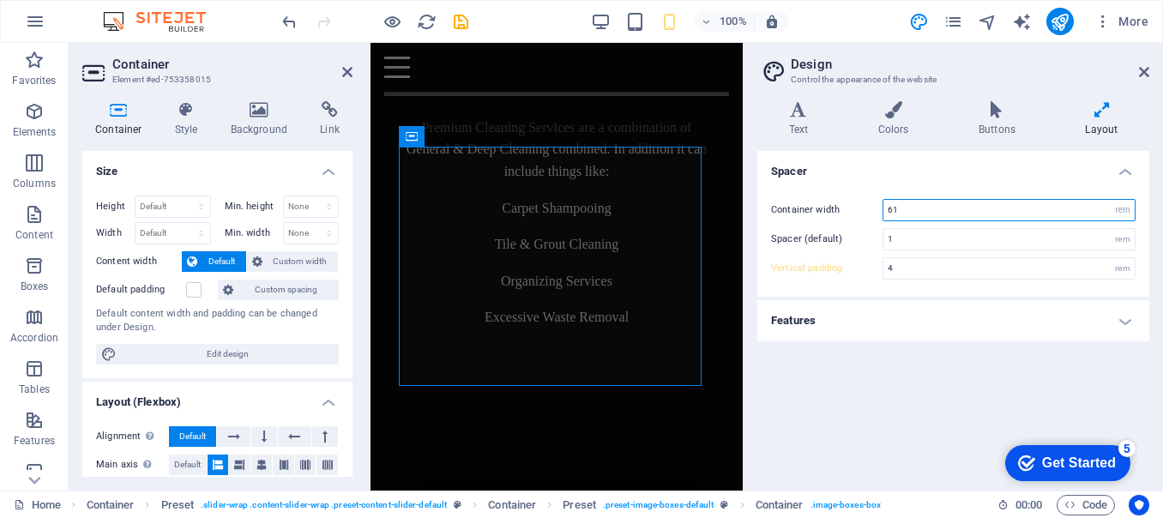
click at [945, 208] on input "61" at bounding box center [1009, 210] width 251 height 21
type input "6"
type input "90"
click at [956, 363] on div "Spacer Container width 90 rem px Spacer (default) 1 rem Vertical padding 4 rem …" at bounding box center [953, 314] width 392 height 326
click at [1107, 125] on h4 "Layout" at bounding box center [1101, 119] width 95 height 36
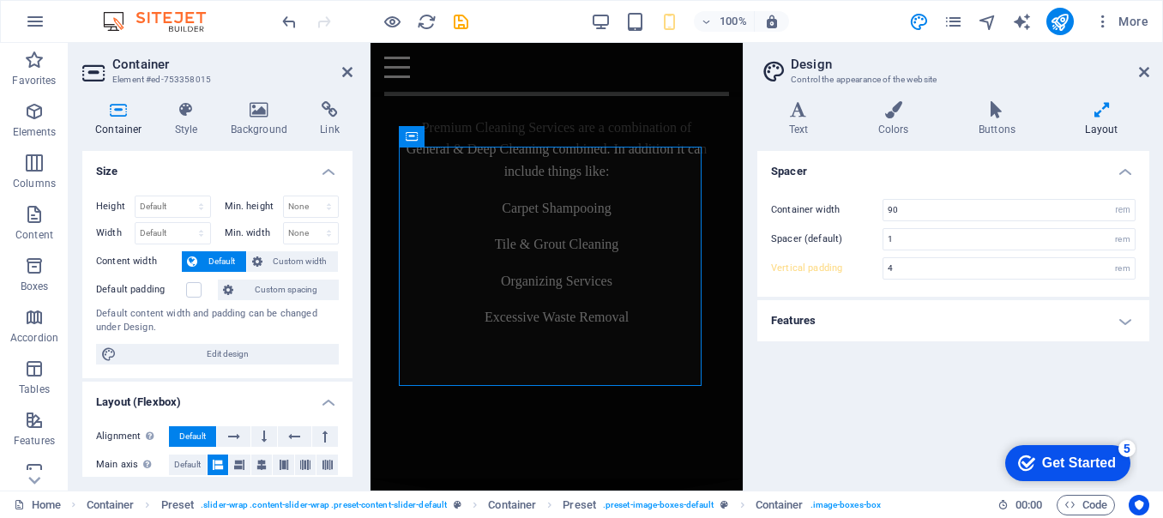
click at [1103, 115] on icon at bounding box center [1101, 109] width 95 height 17
click at [802, 116] on icon at bounding box center [798, 109] width 82 height 17
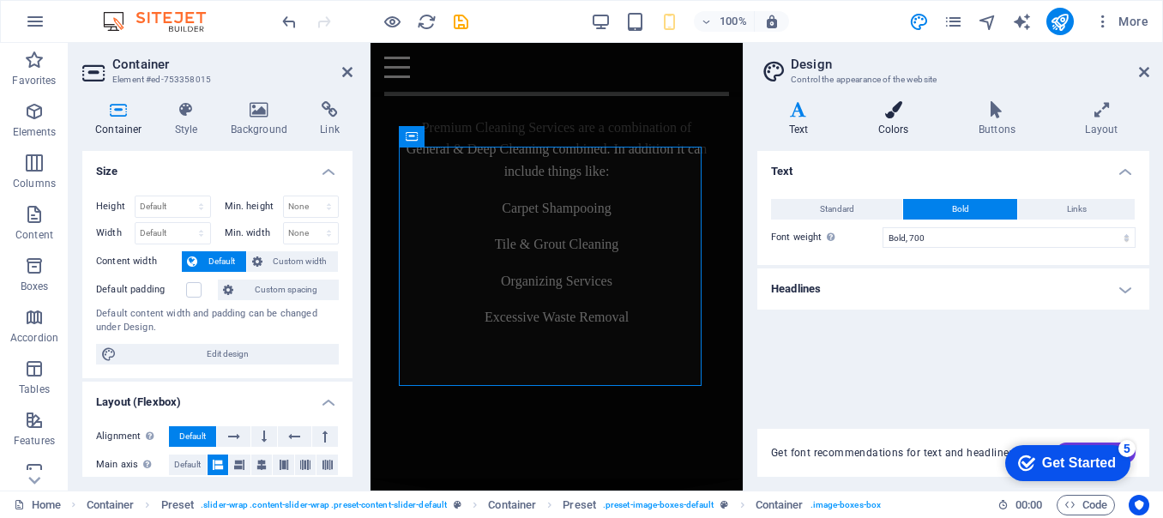
click at [894, 112] on icon at bounding box center [894, 109] width 94 height 17
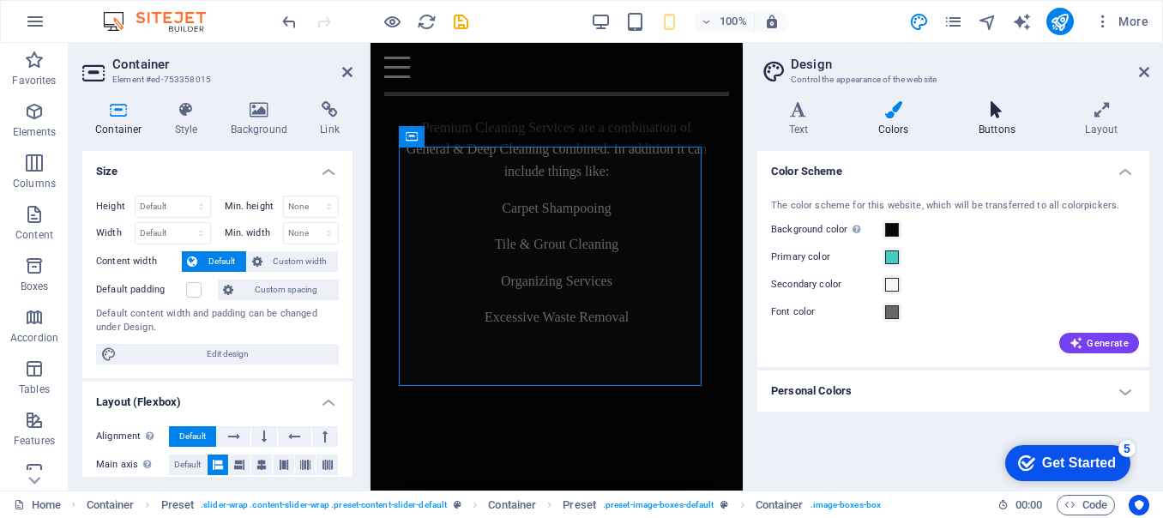
click at [995, 115] on icon at bounding box center [997, 109] width 100 height 17
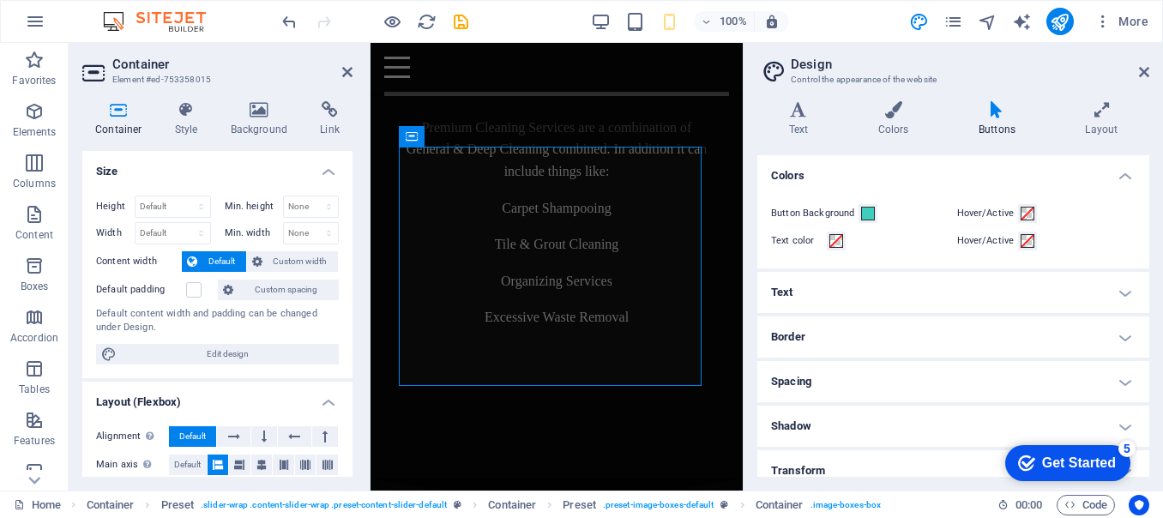
scroll to position [0, 0]
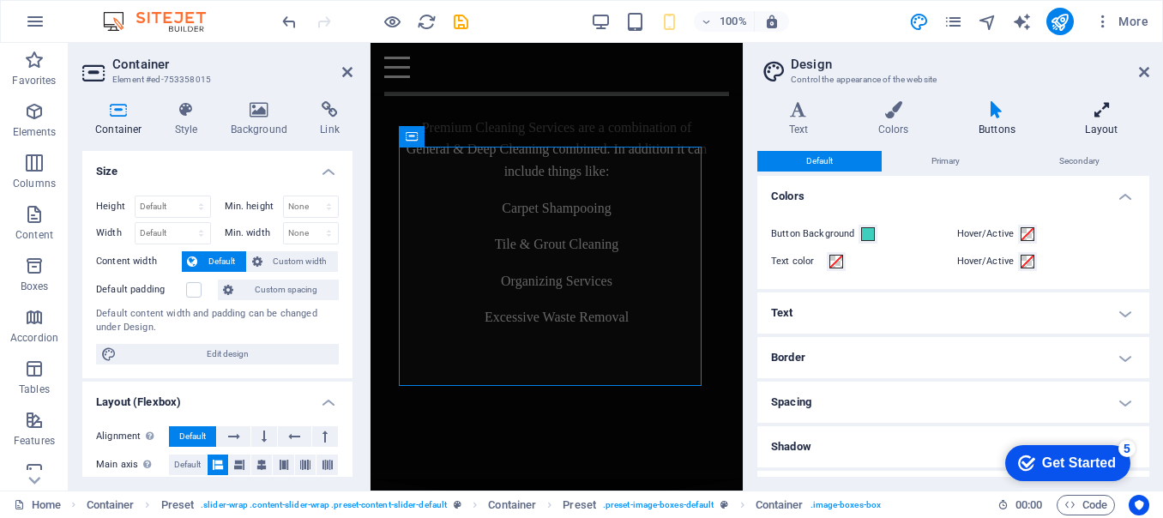
click at [1100, 110] on icon at bounding box center [1101, 109] width 95 height 17
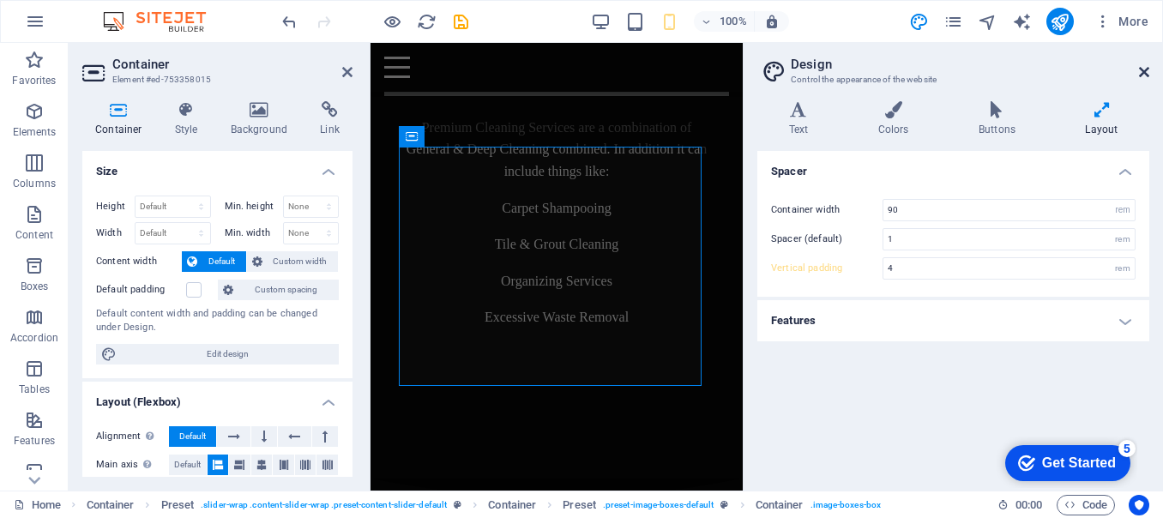
click at [1140, 70] on icon at bounding box center [1144, 72] width 10 height 14
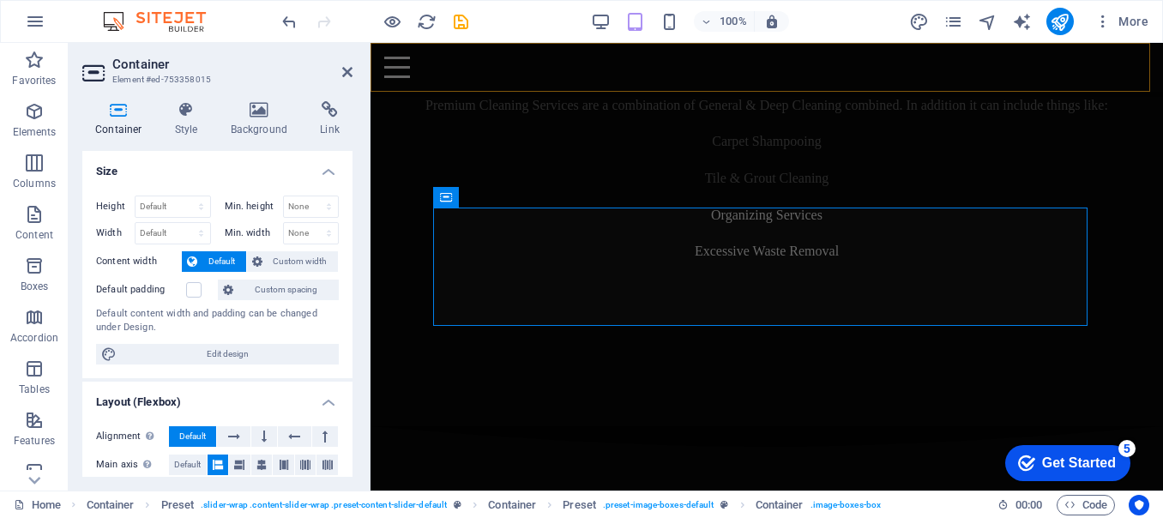
scroll to position [3256, 0]
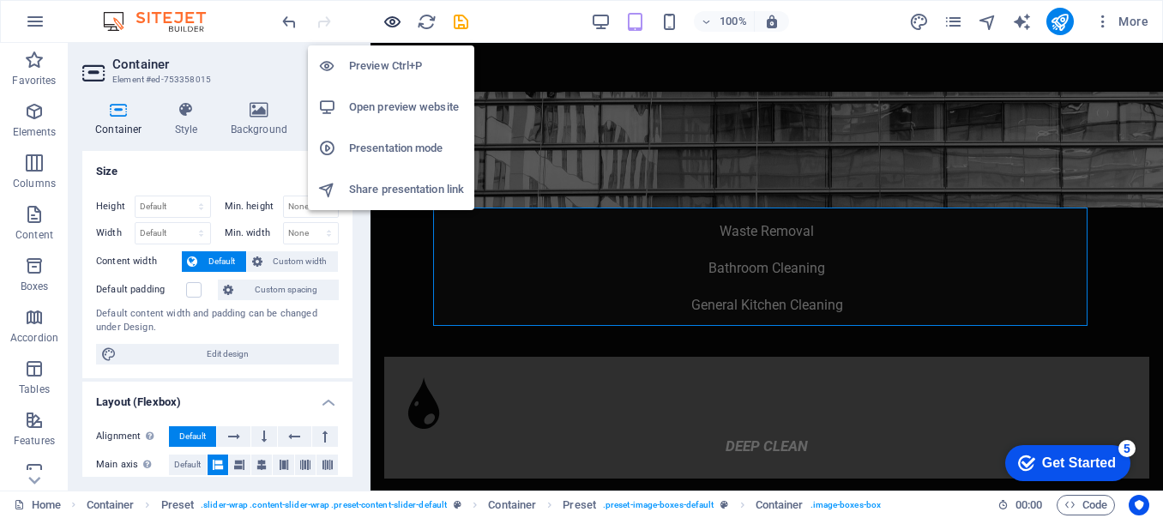
click at [0, 0] on icon "button" at bounding box center [0, 0] width 0 height 0
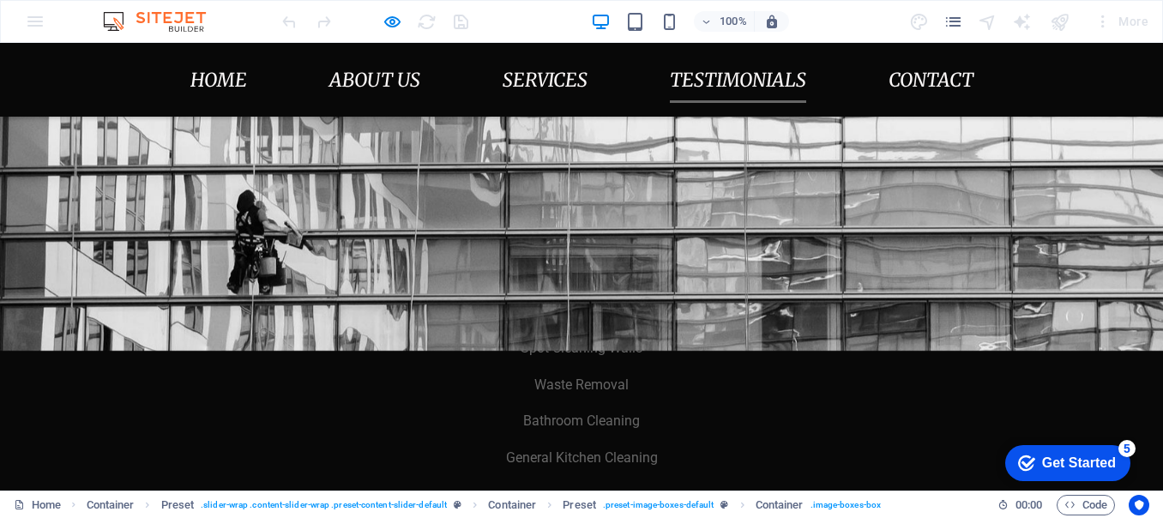
scroll to position [3510, 0]
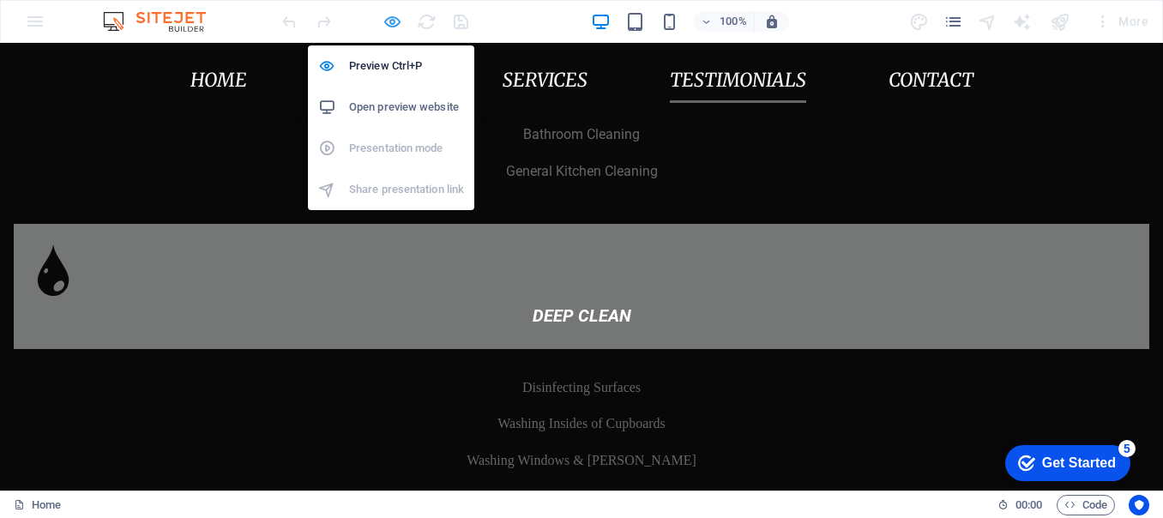
click at [0, 0] on icon "button" at bounding box center [0, 0] width 0 height 0
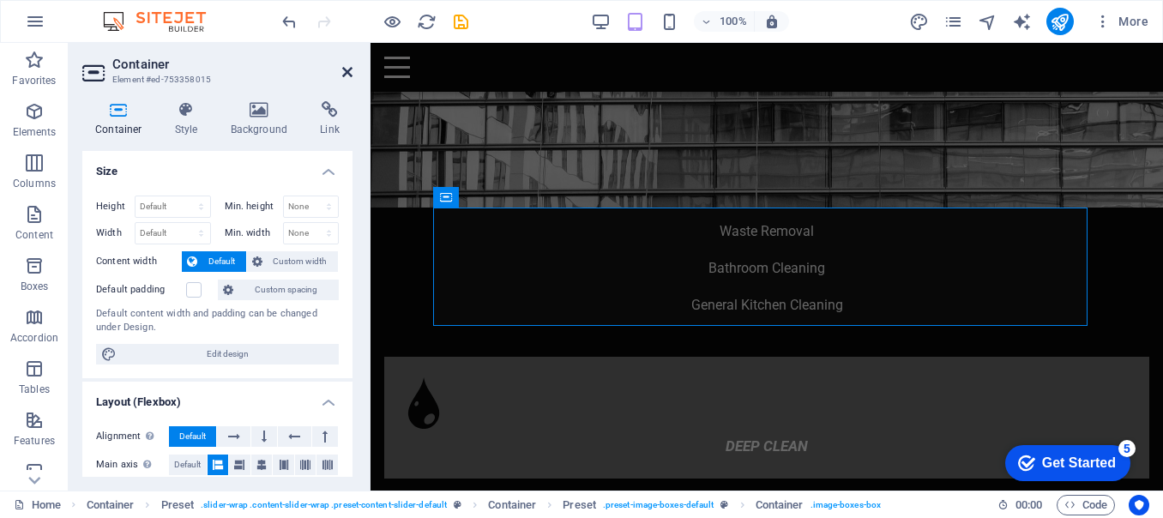
click at [343, 70] on icon at bounding box center [347, 72] width 10 height 14
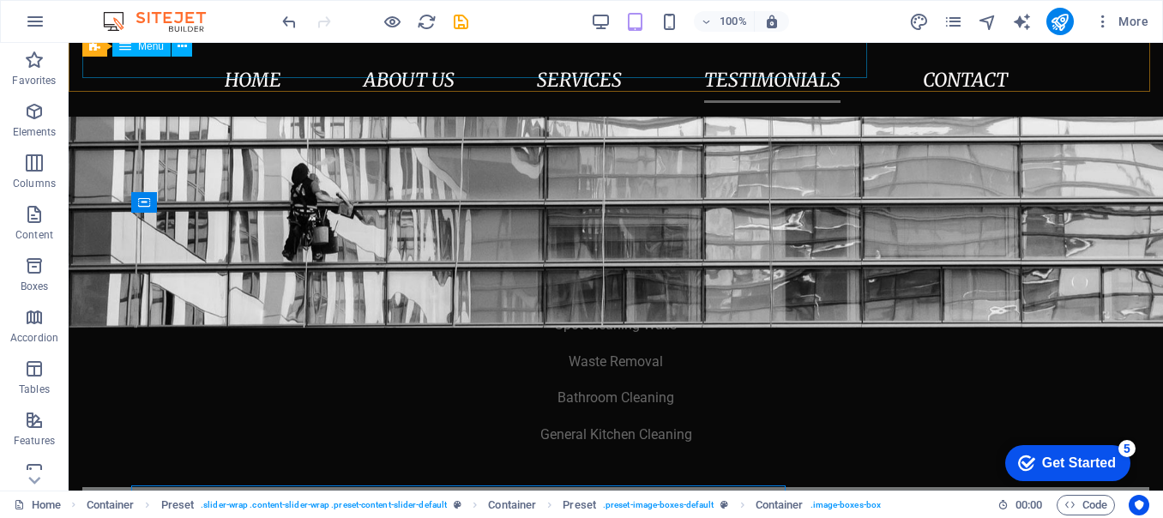
scroll to position [2970, 0]
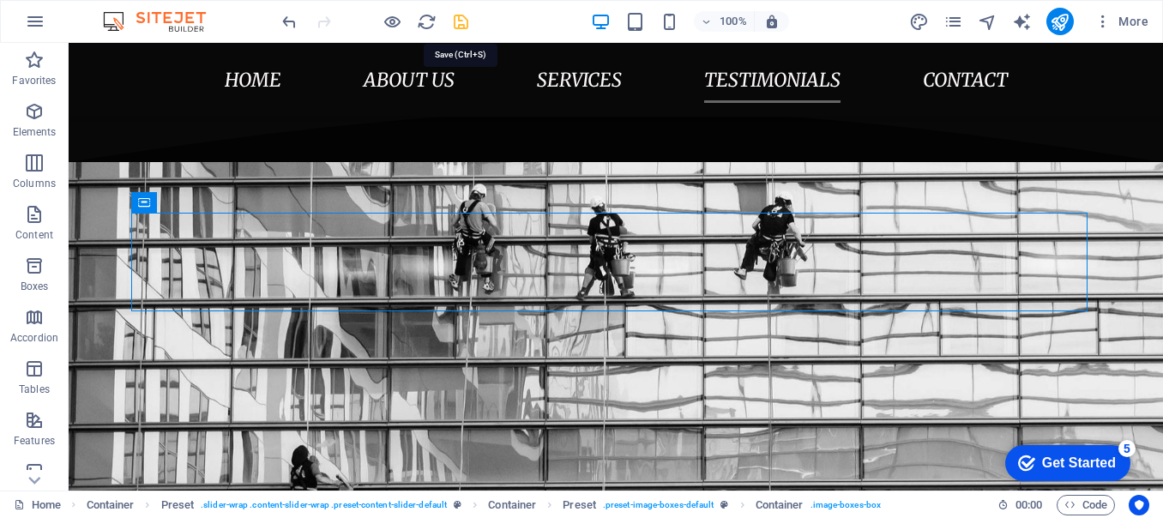
click at [462, 119] on icon "save" at bounding box center [547, 343] width 1095 height 448
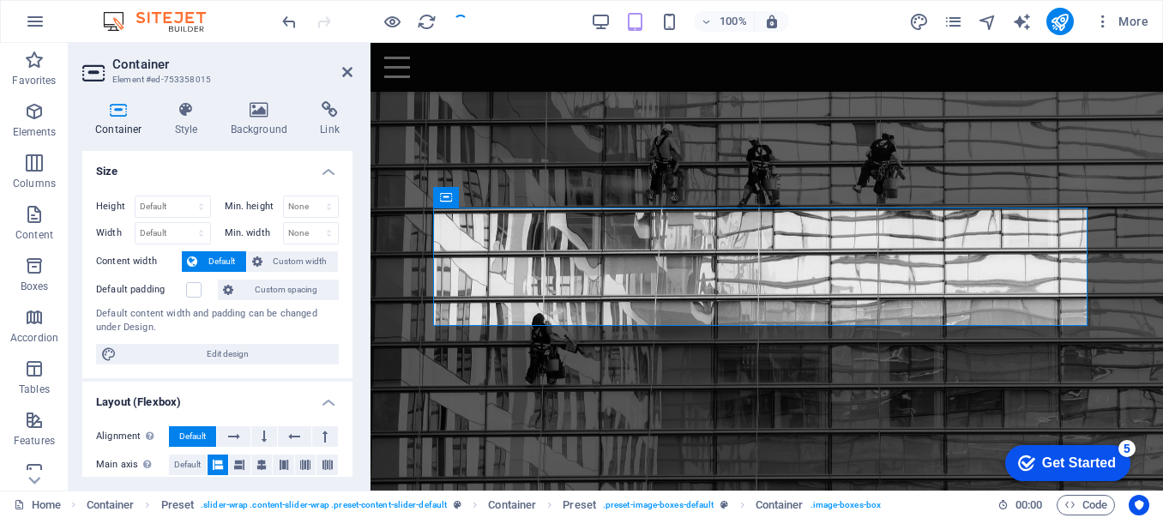
scroll to position [3256, 0]
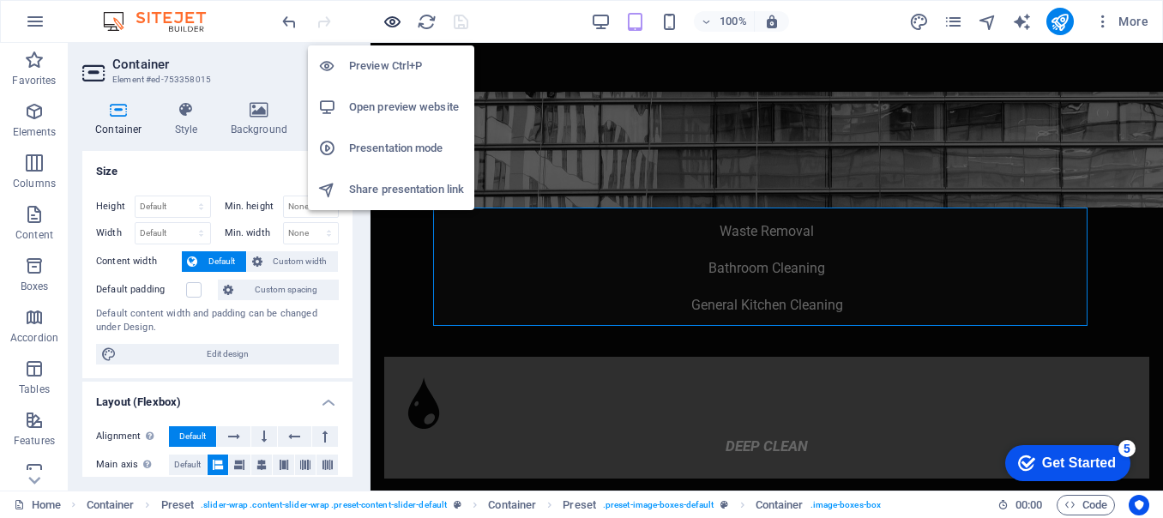
click at [0, 0] on icon "button" at bounding box center [0, 0] width 0 height 0
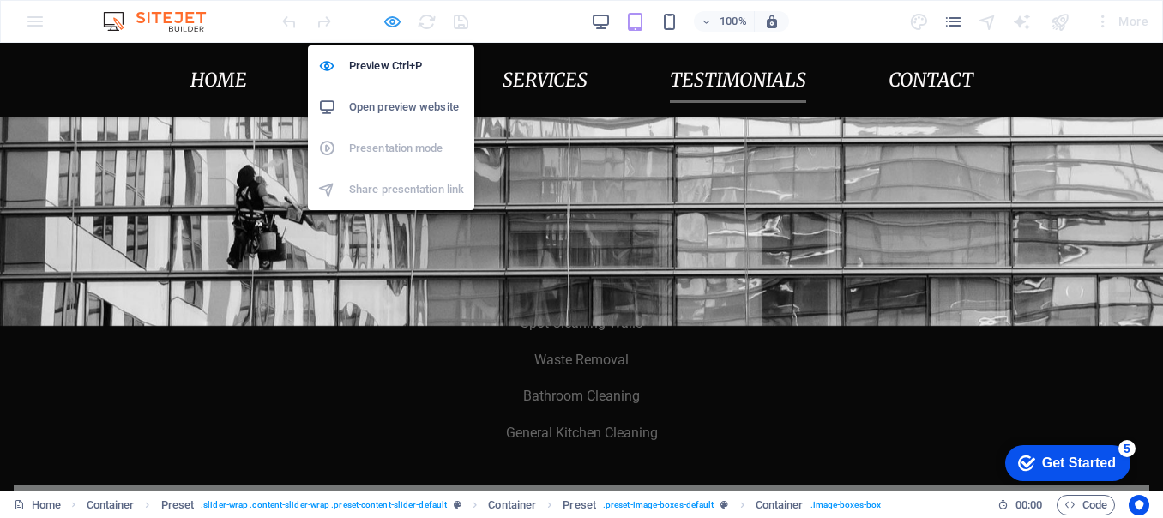
scroll to position [2910, 0]
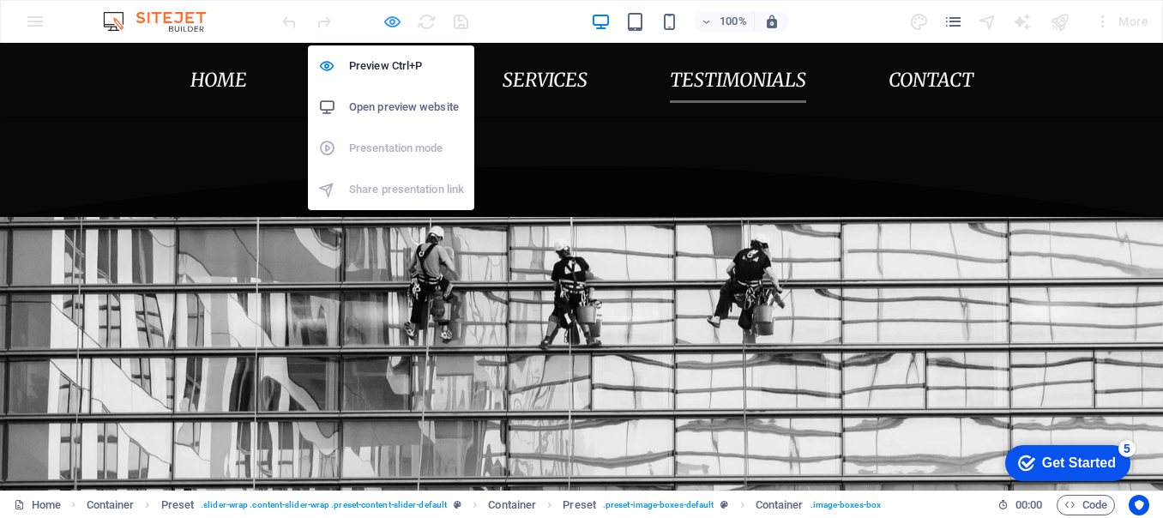
click at [0, 0] on icon "button" at bounding box center [0, 0] width 0 height 0
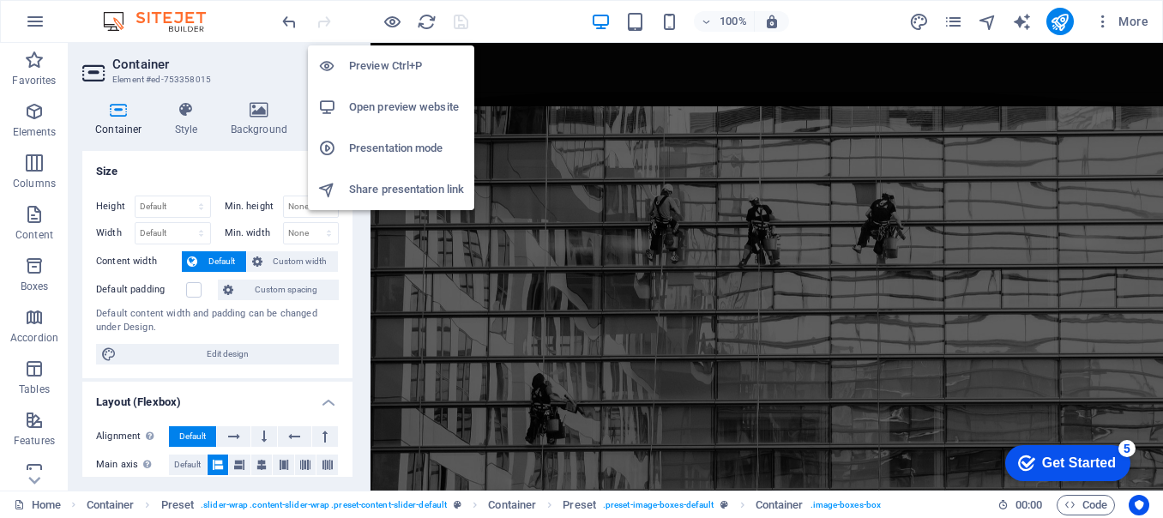
scroll to position [3256, 0]
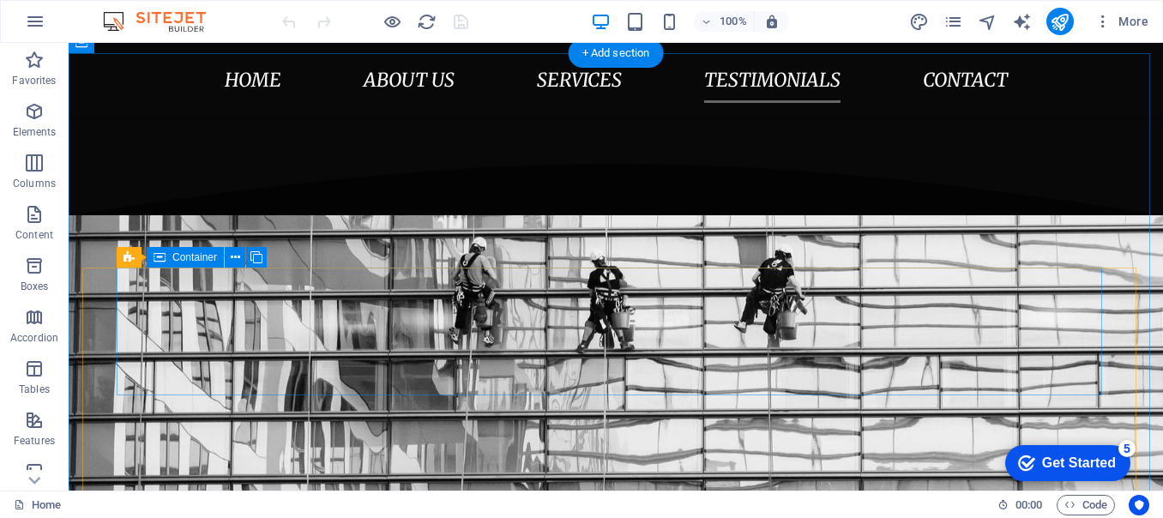
scroll to position [2831, 0]
